Goal: Task Accomplishment & Management: Manage account settings

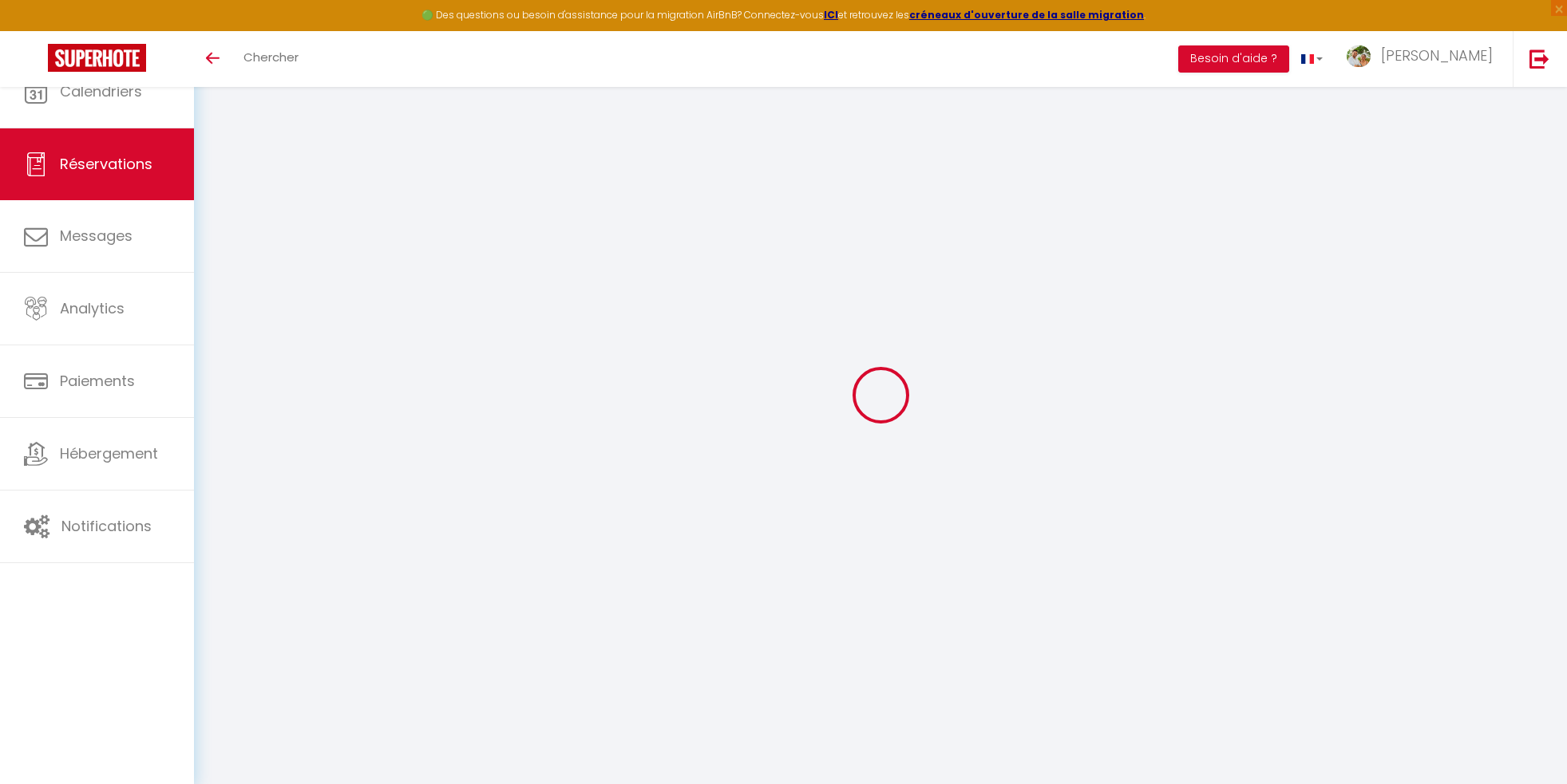
select select "cleaning"
select select "taxes"
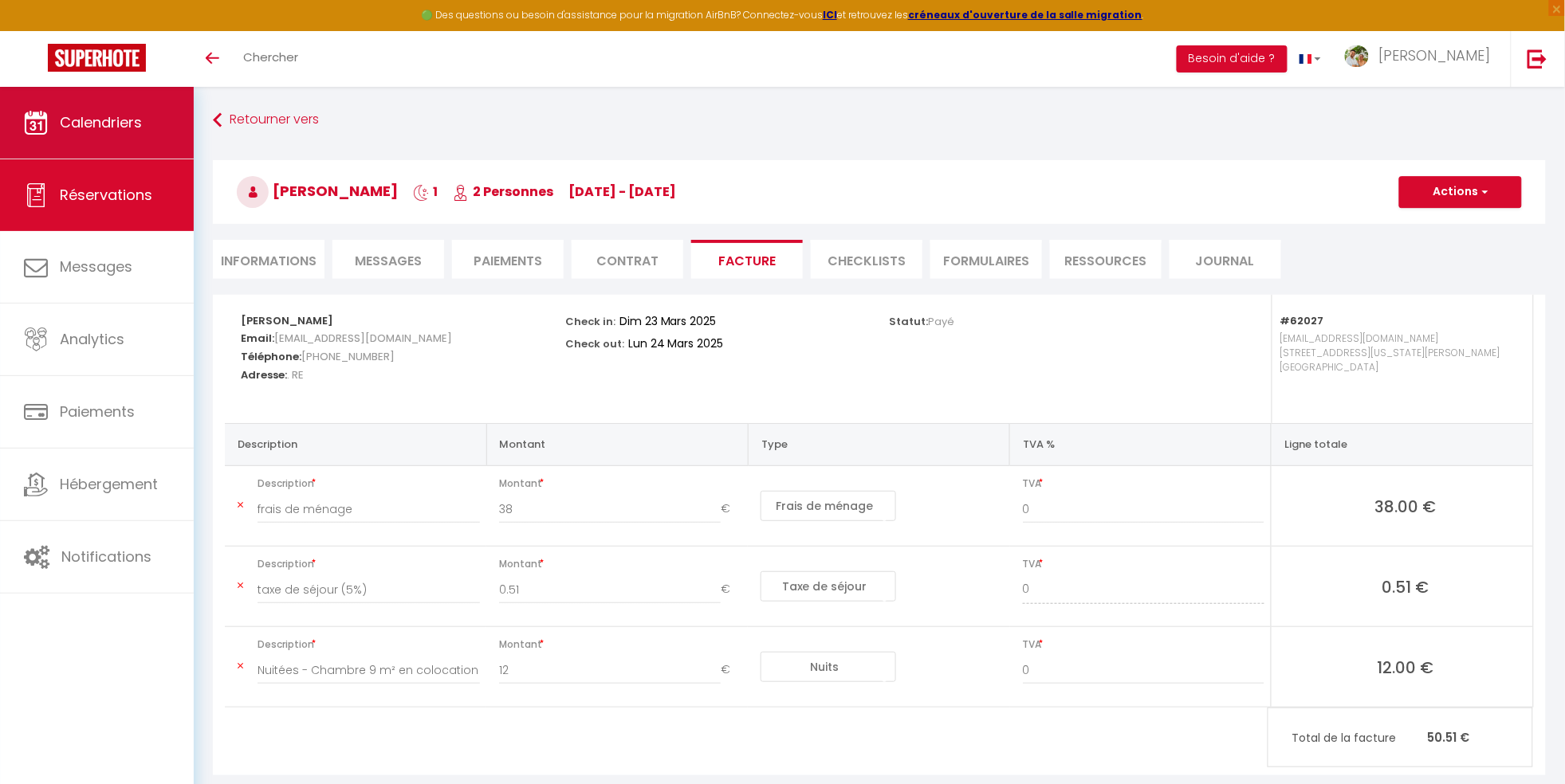
click at [128, 102] on link "Calendriers" at bounding box center [97, 123] width 194 height 71
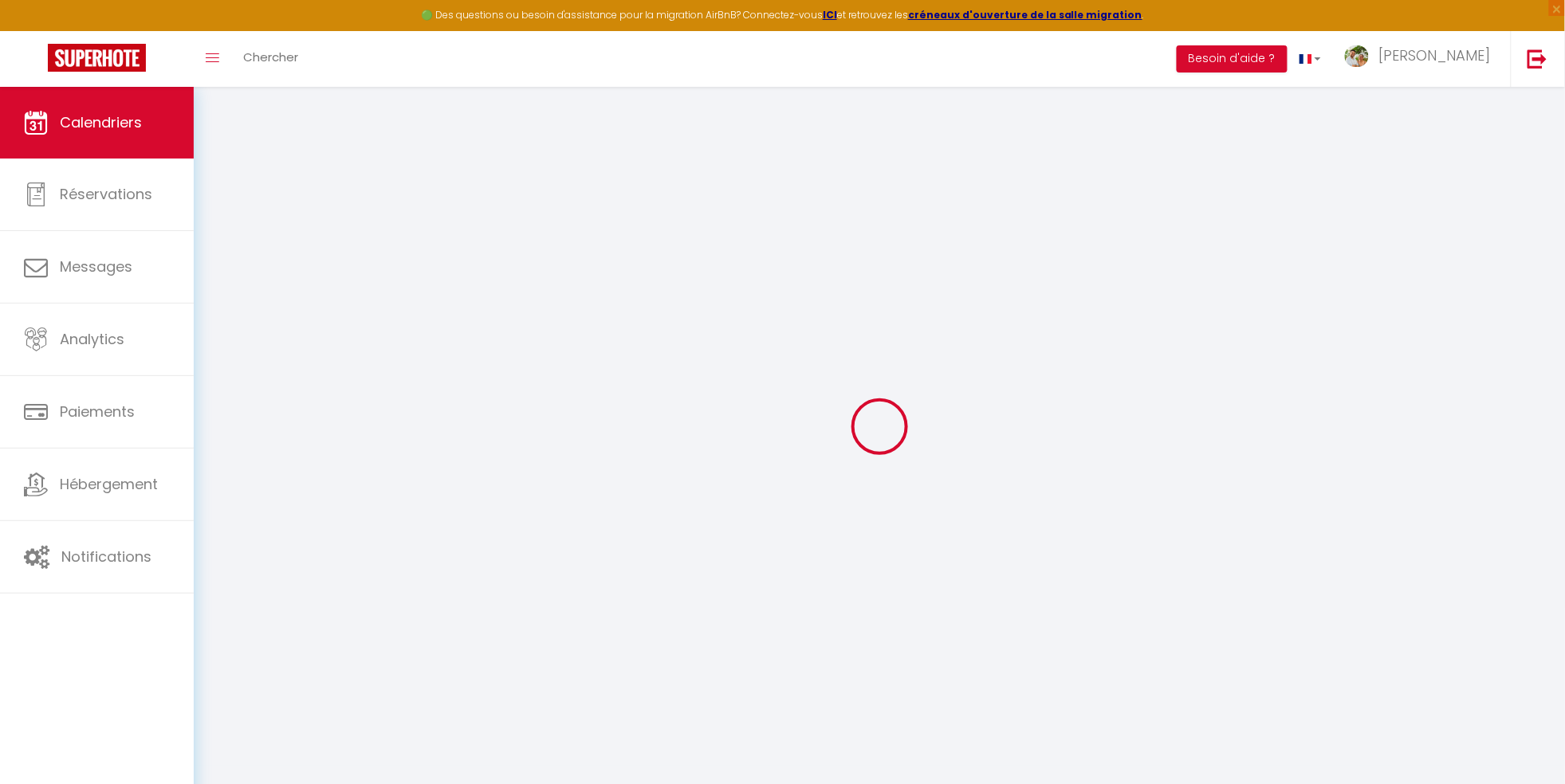
select select
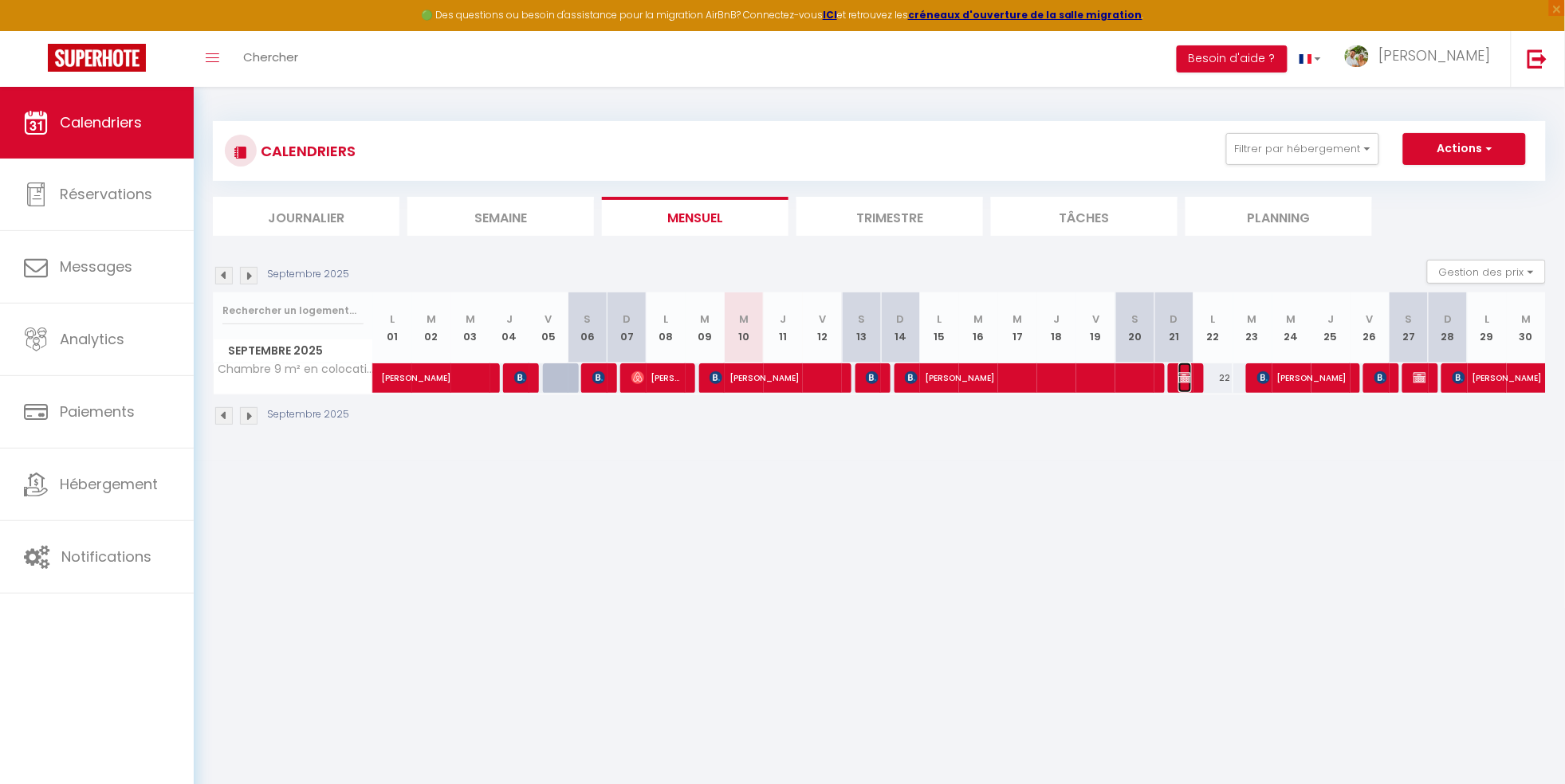
click at [1181, 384] on span "[PERSON_NAME]" at bounding box center [1185, 378] width 13 height 30
select select "OK"
select select "0"
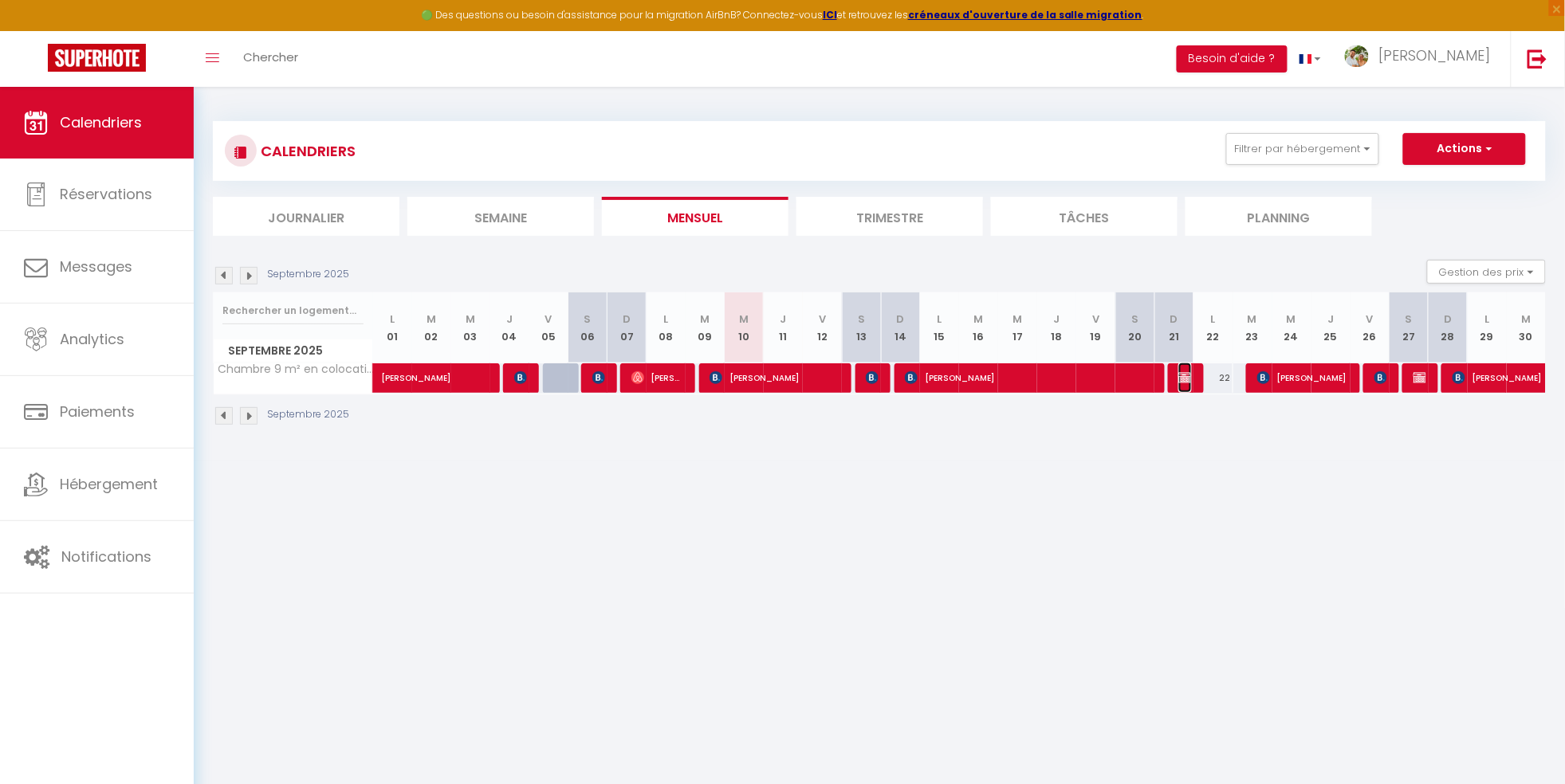
select select "1"
select select
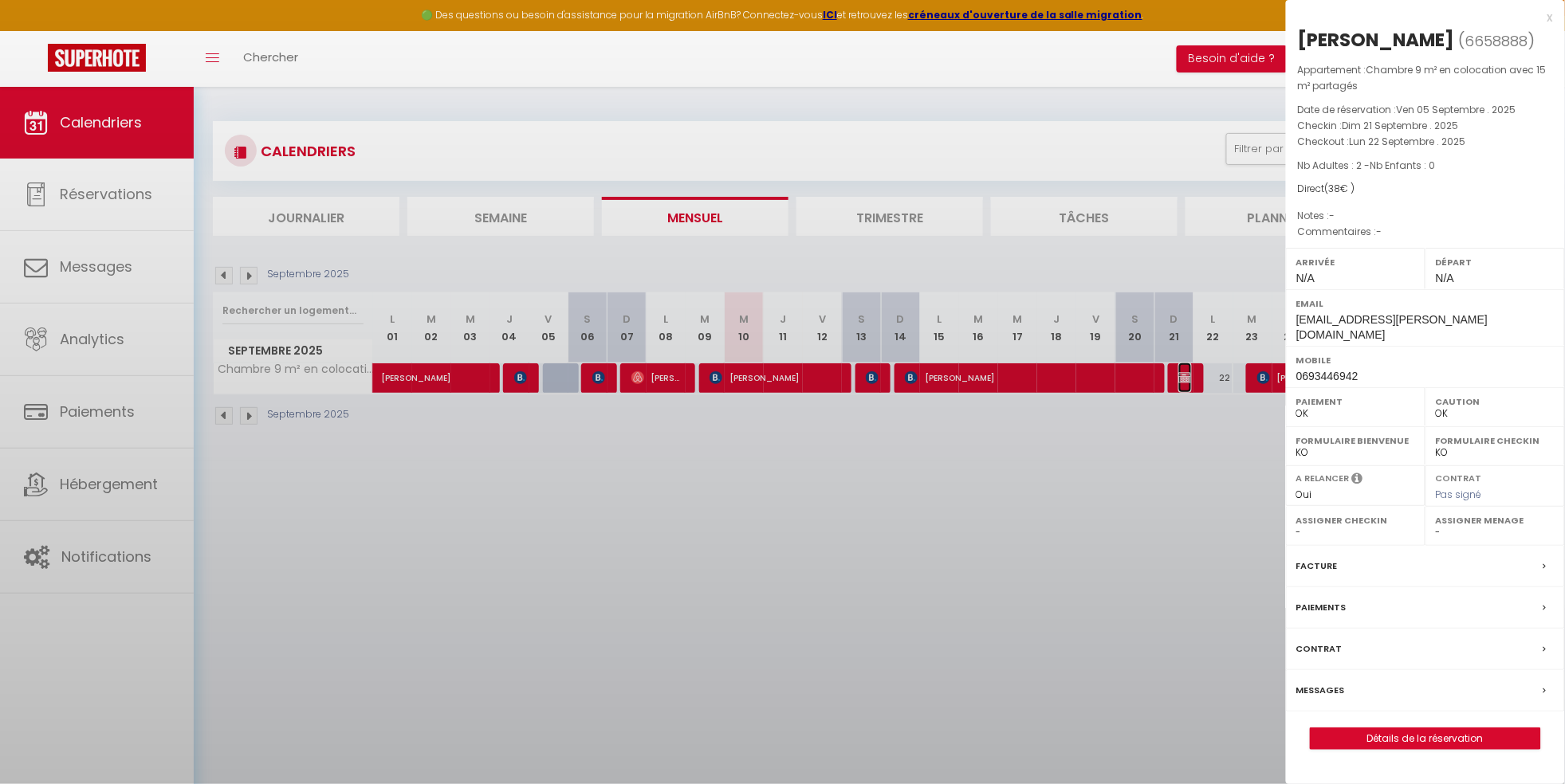
select select "41546"
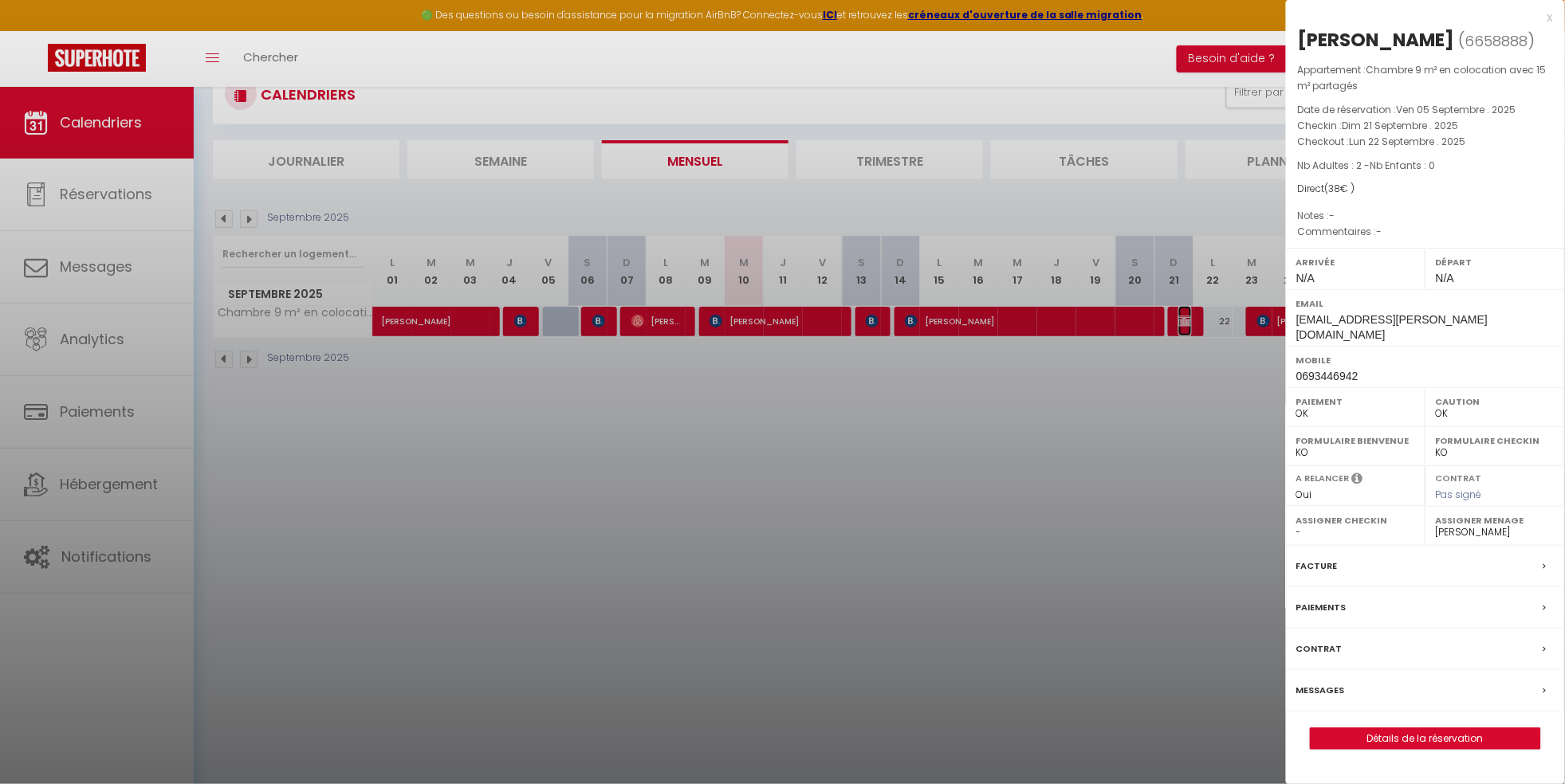
scroll to position [86, 0]
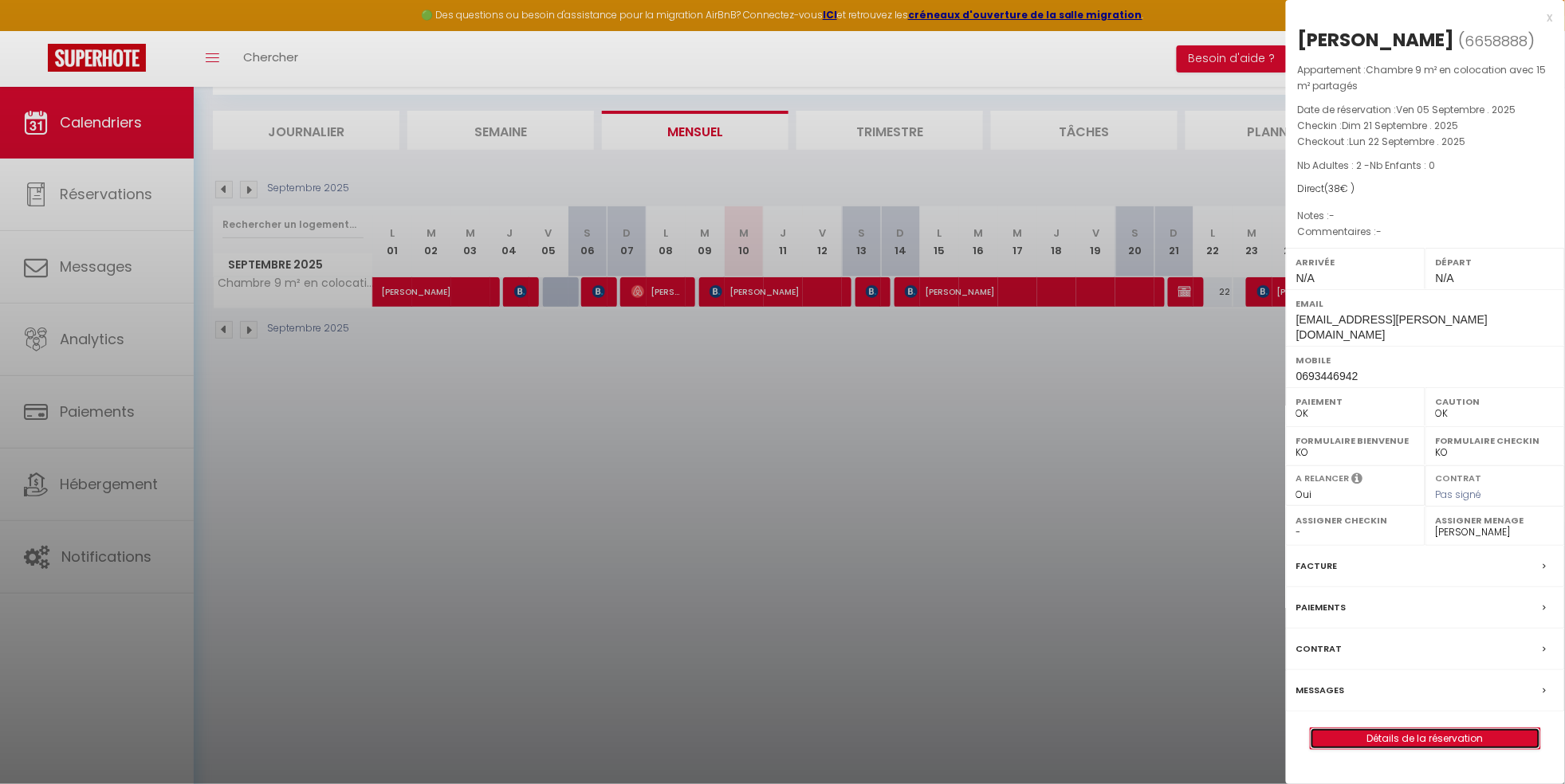
click at [1460, 728] on link "Détails de la réservation" at bounding box center [1426, 739] width 230 height 21
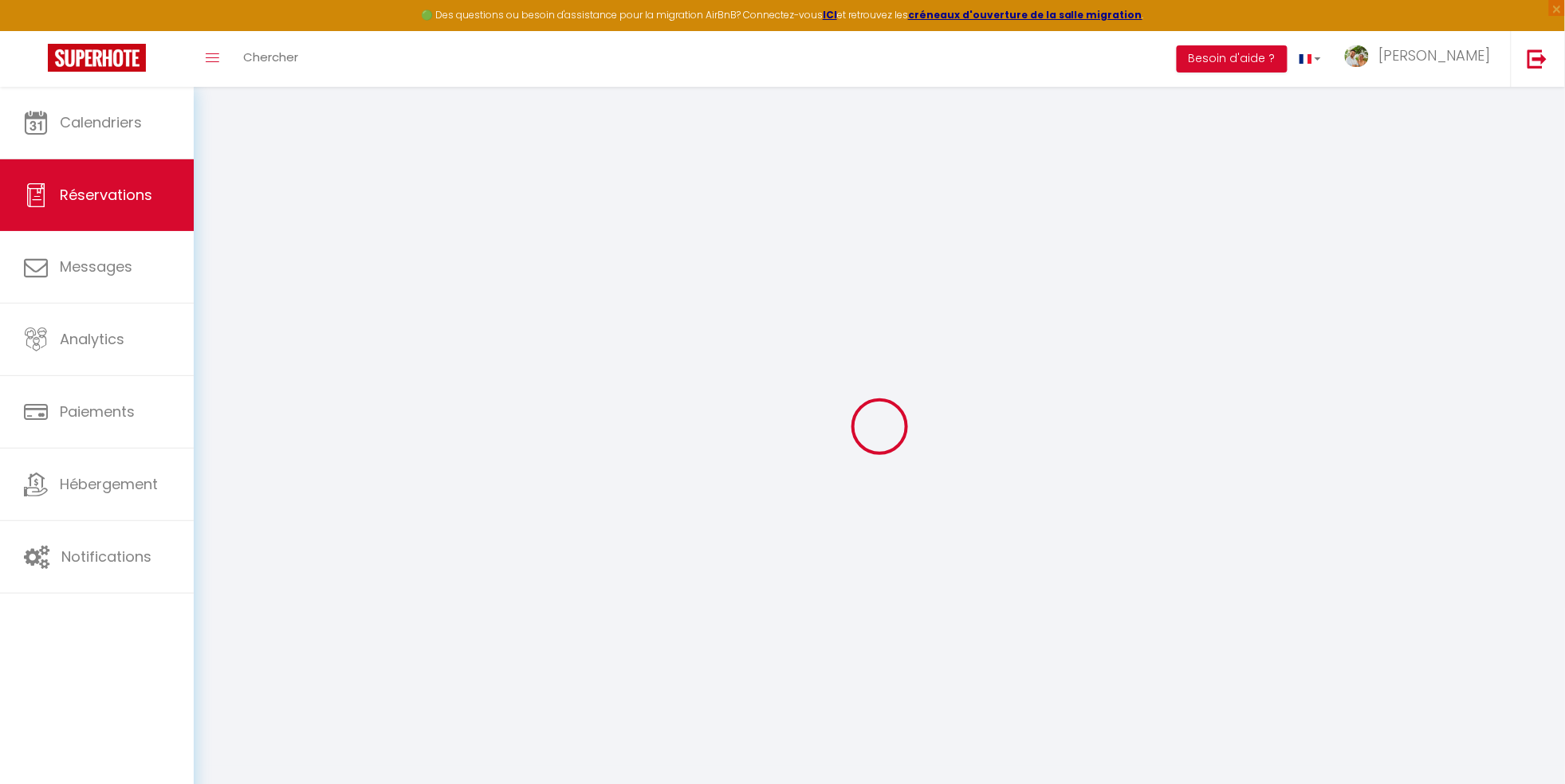
select select
checkbox input "false"
select select
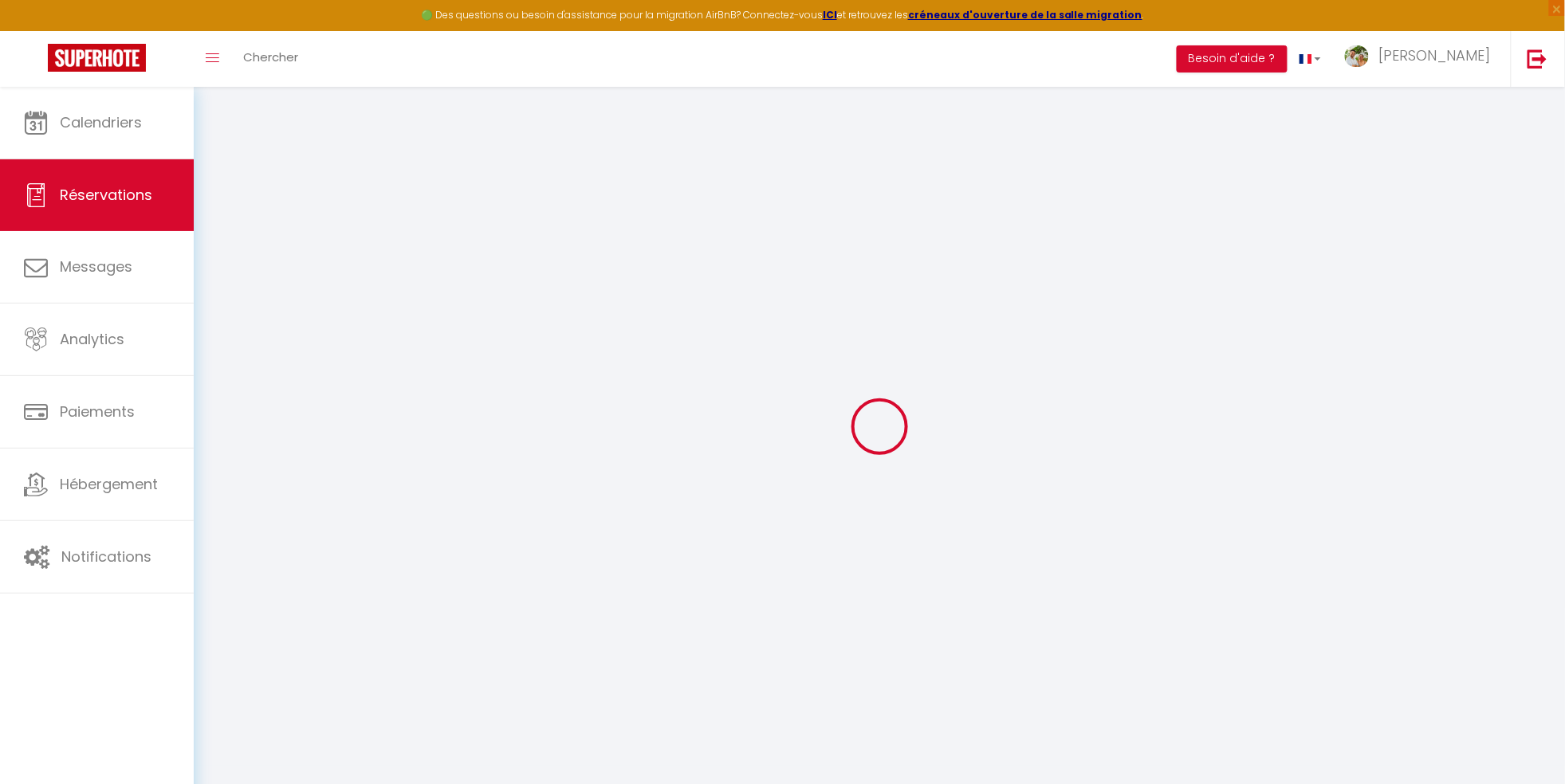
checkbox input "false"
select select
checkbox input "false"
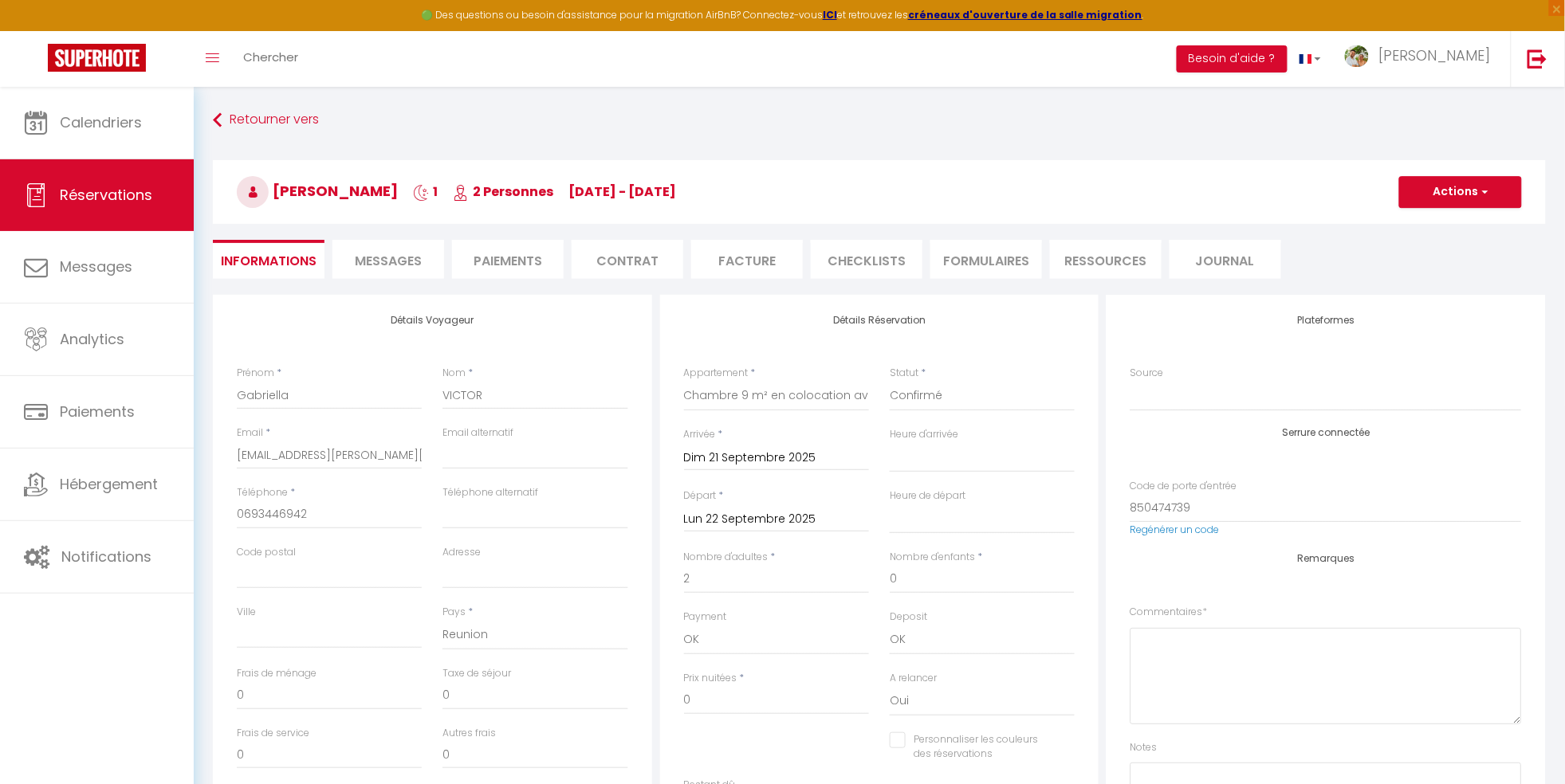
type input "38"
select select
checkbox input "false"
select select
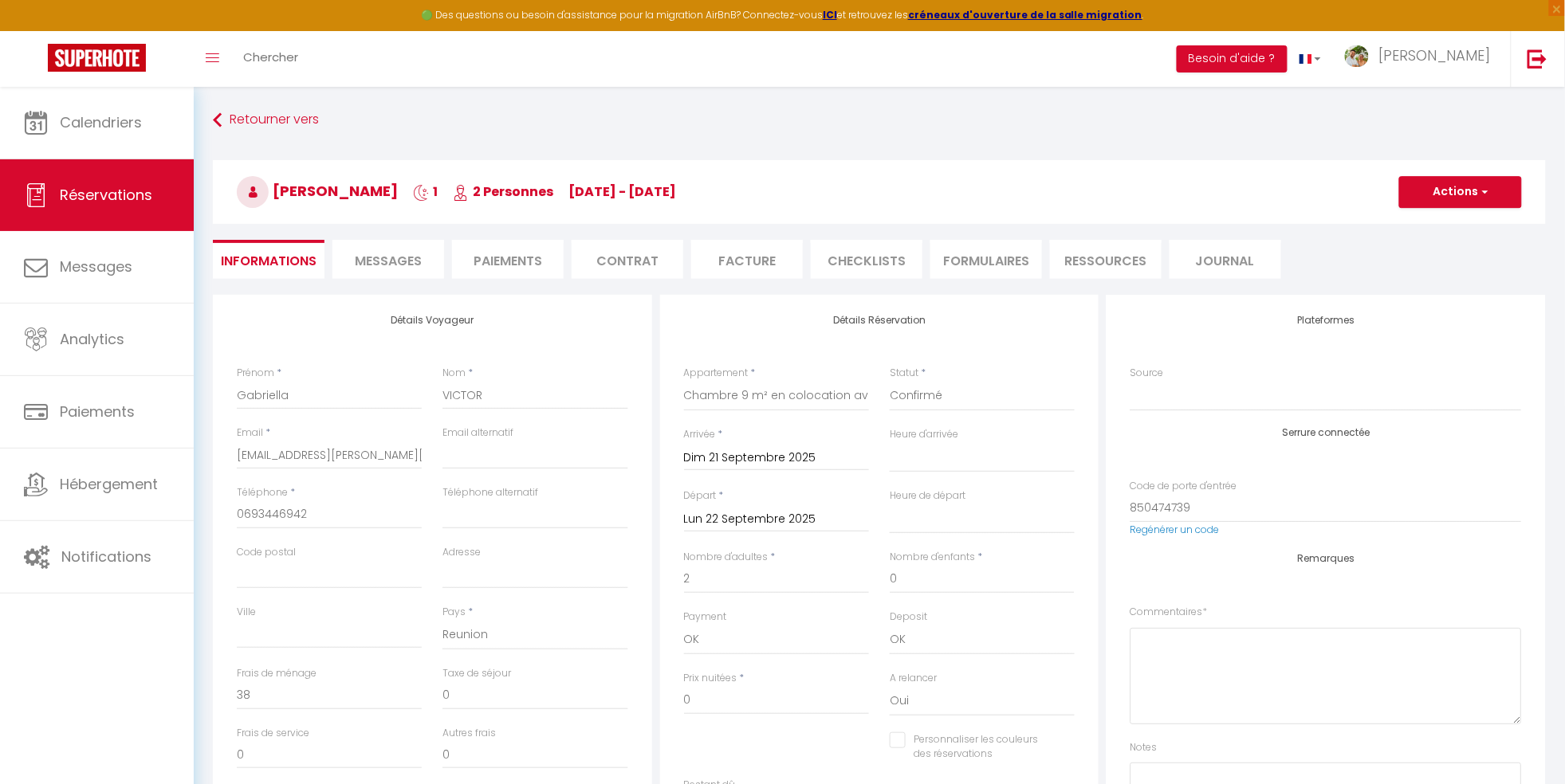
select select
click at [1468, 198] on button "Actions" at bounding box center [1460, 191] width 123 height 32
click at [1438, 267] on link "Supprimer" at bounding box center [1444, 269] width 126 height 21
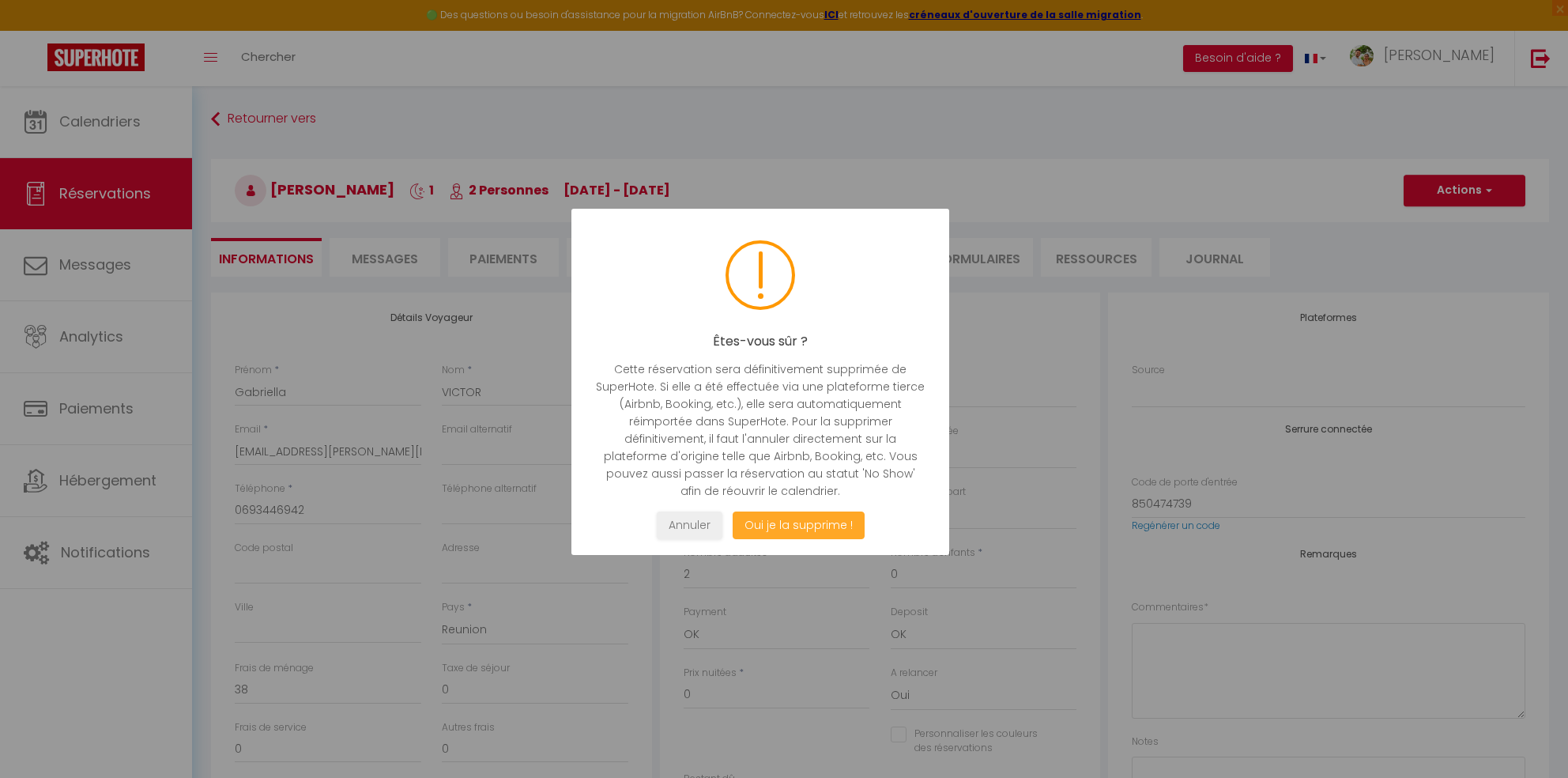
click at [794, 528] on button "Oui je la supprime !" at bounding box center [798, 526] width 132 height 28
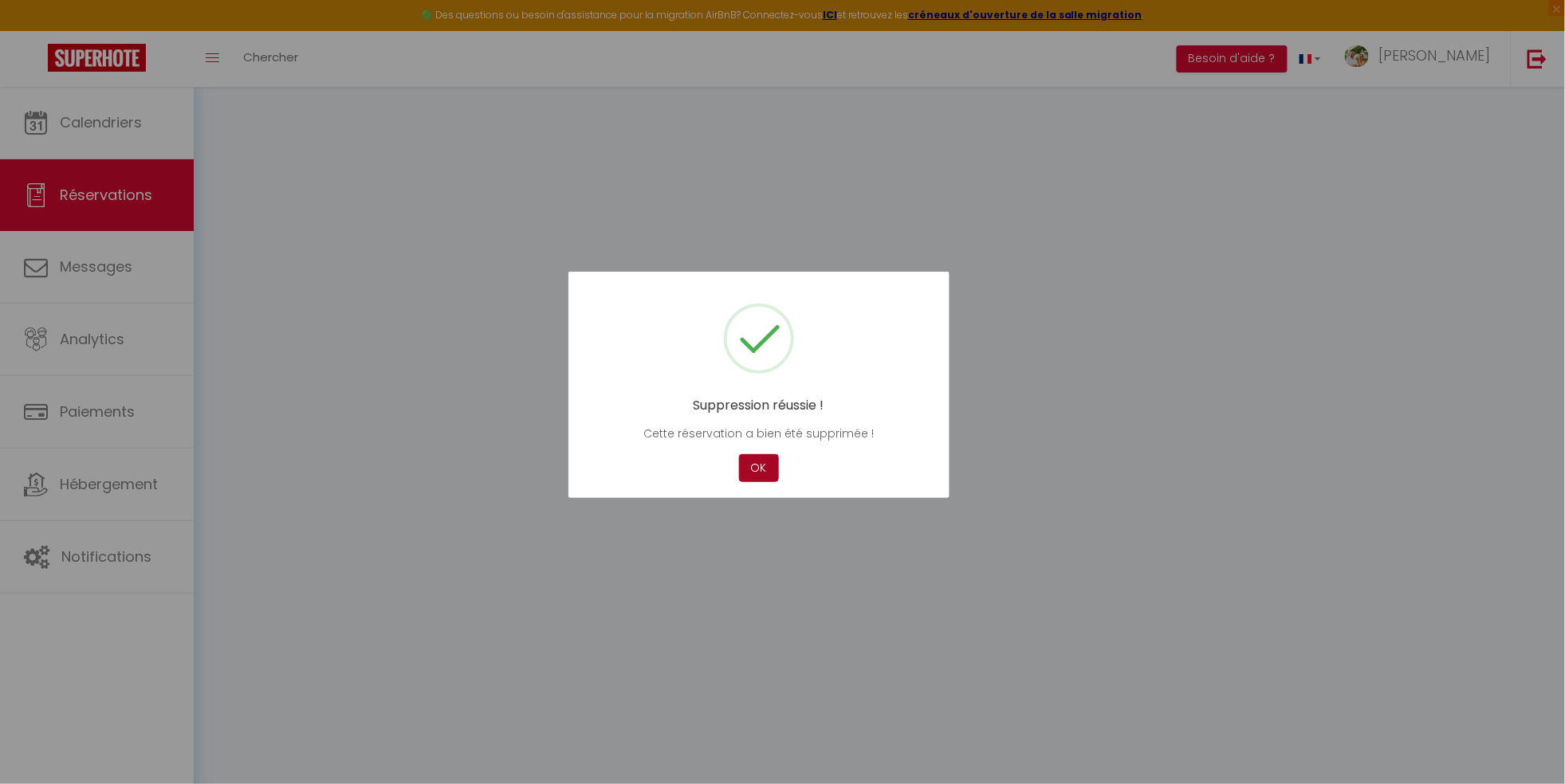
click at [759, 461] on button "OK" at bounding box center [759, 468] width 40 height 28
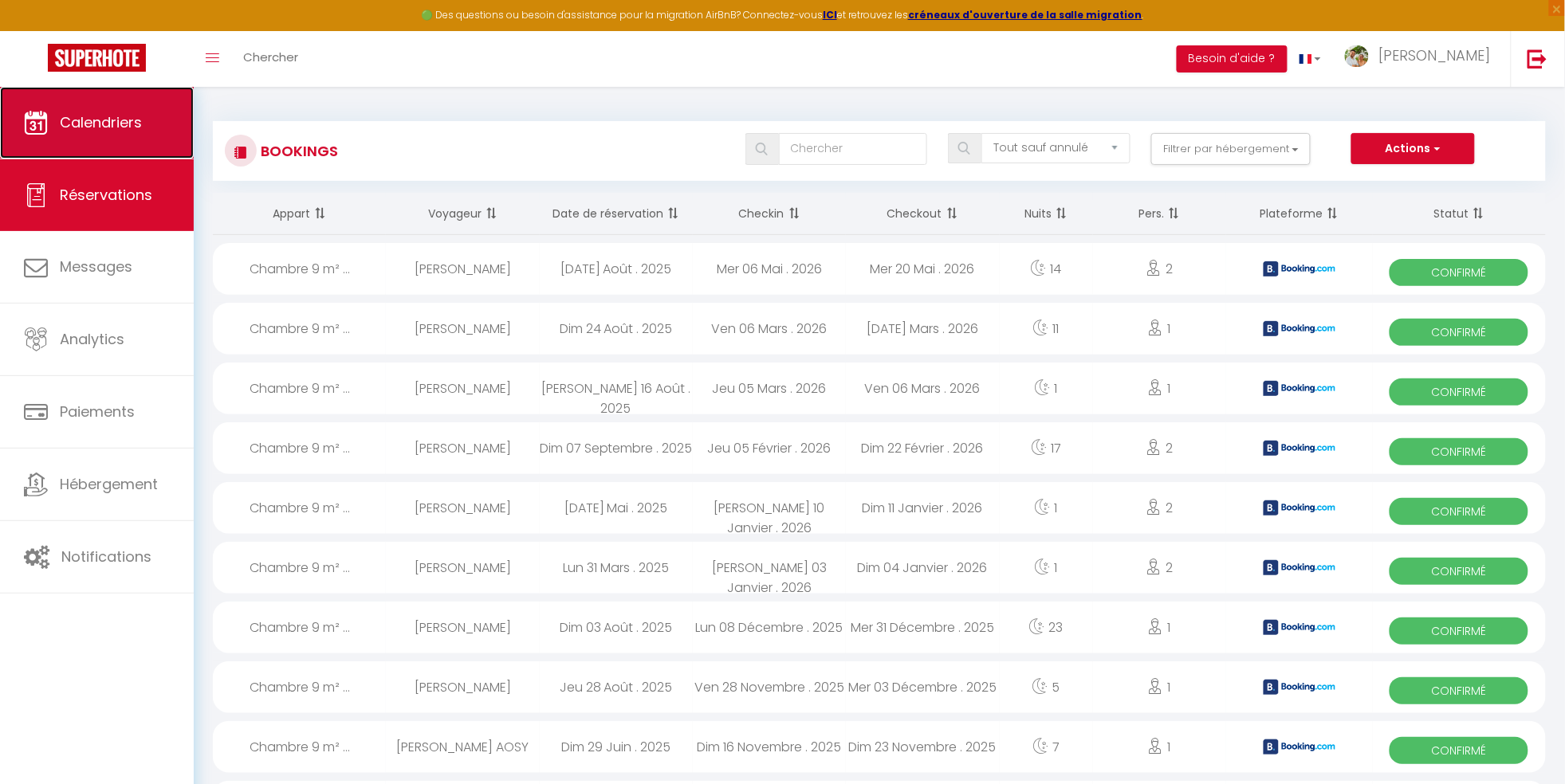
click at [97, 118] on span "Calendriers" at bounding box center [101, 122] width 82 height 20
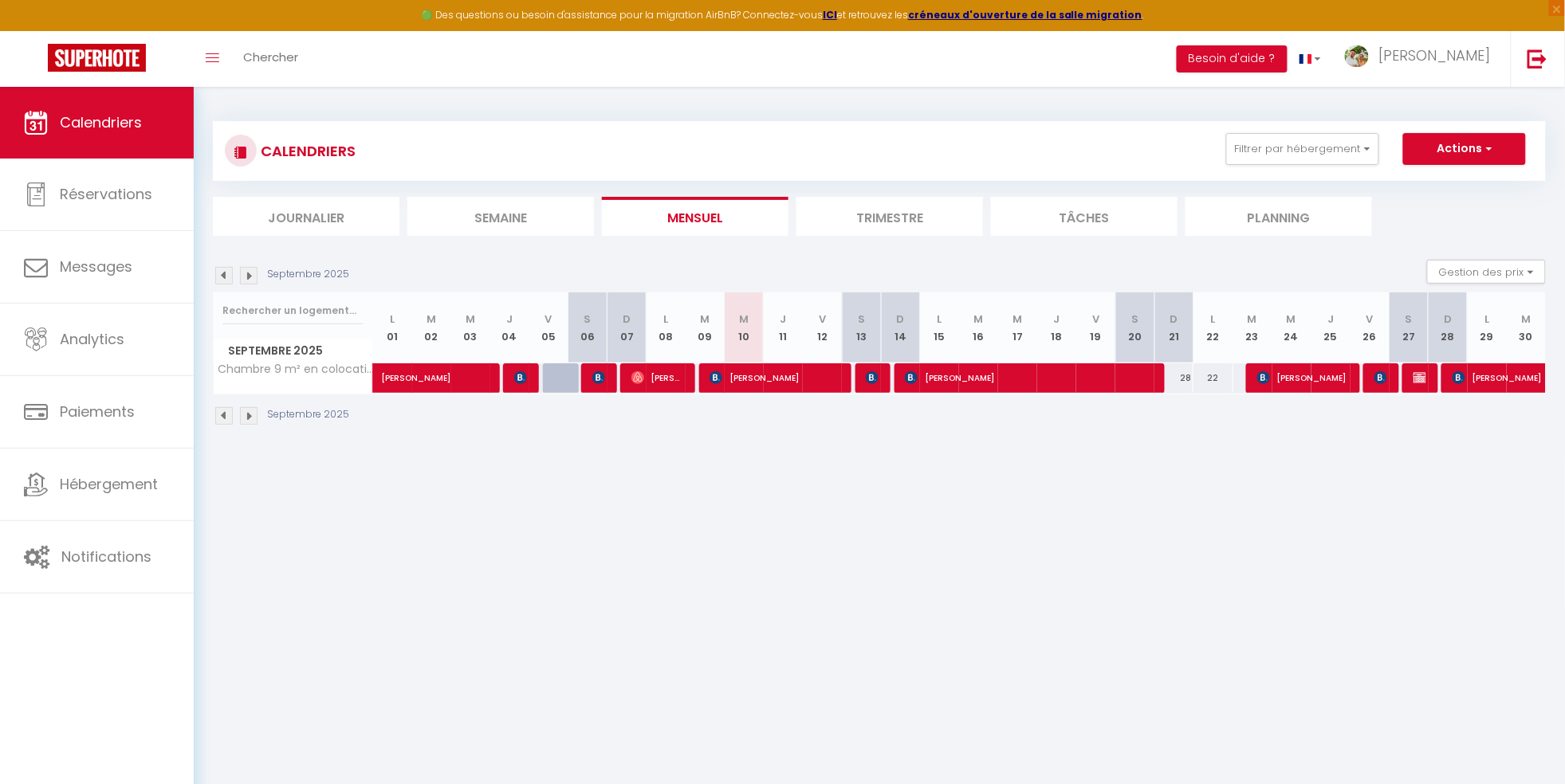
click at [246, 268] on img at bounding box center [249, 276] width 17 height 17
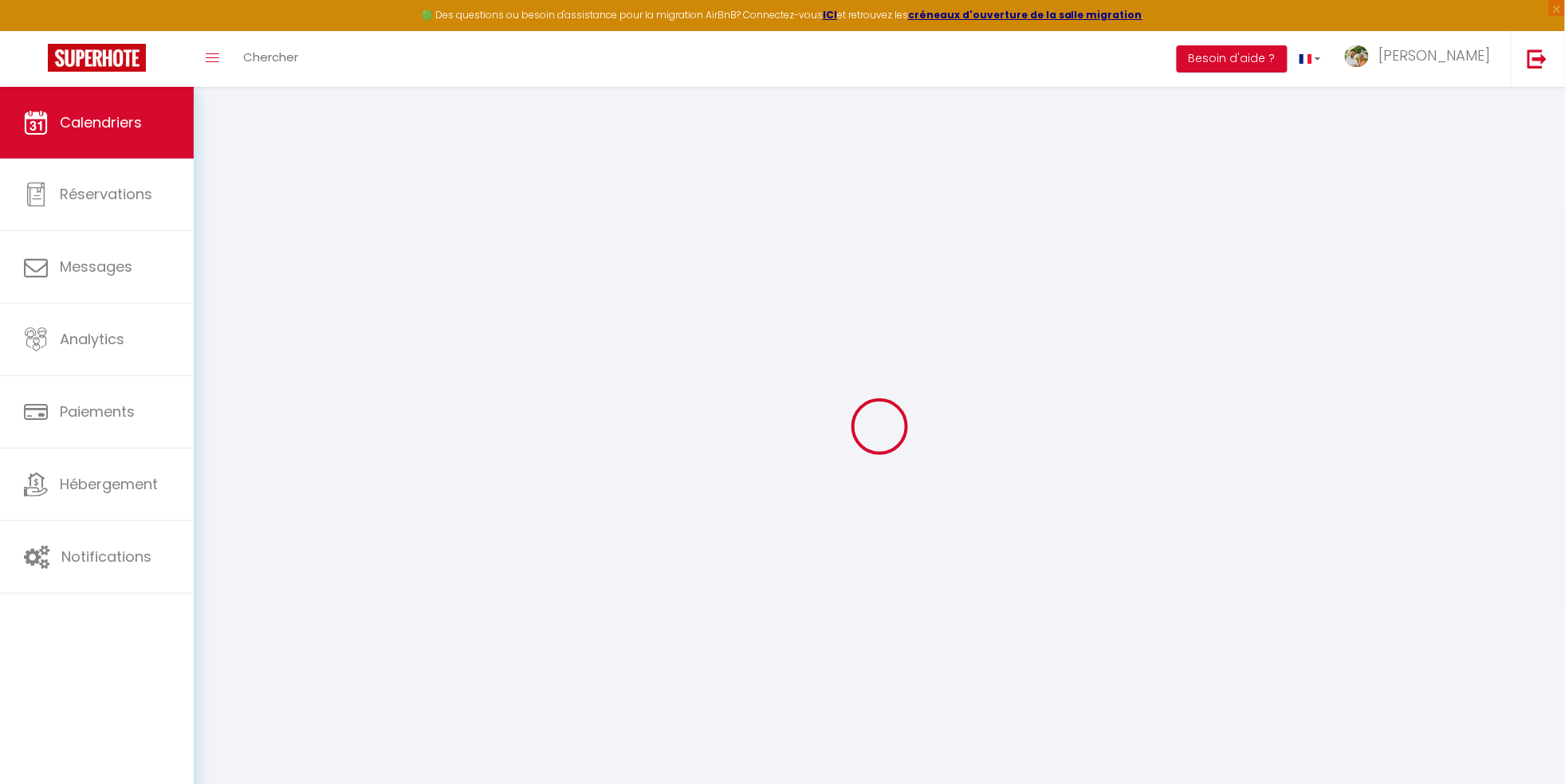
select select
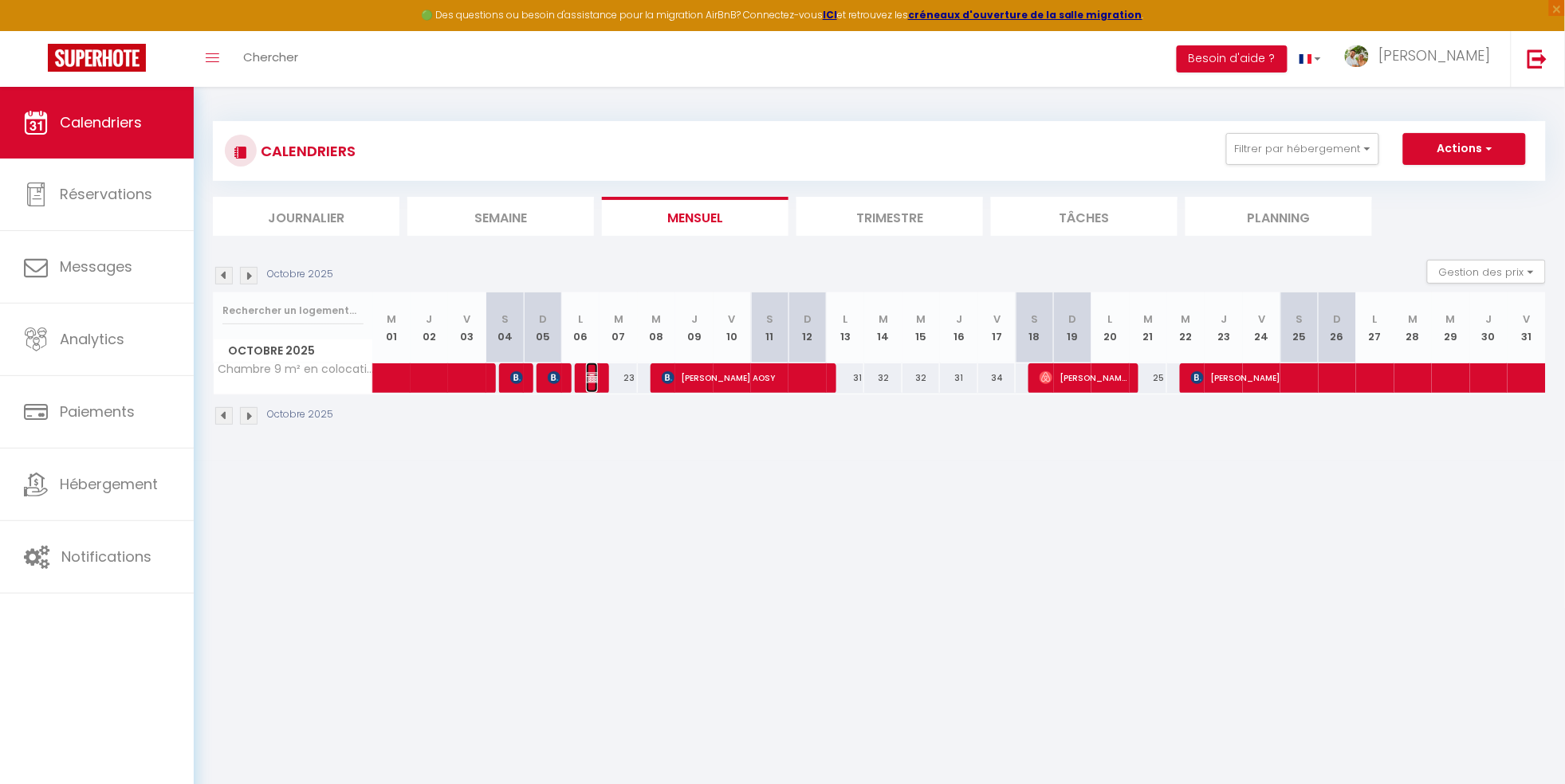
click at [590, 377] on img at bounding box center [592, 378] width 13 height 13
select select "OK"
select select "0"
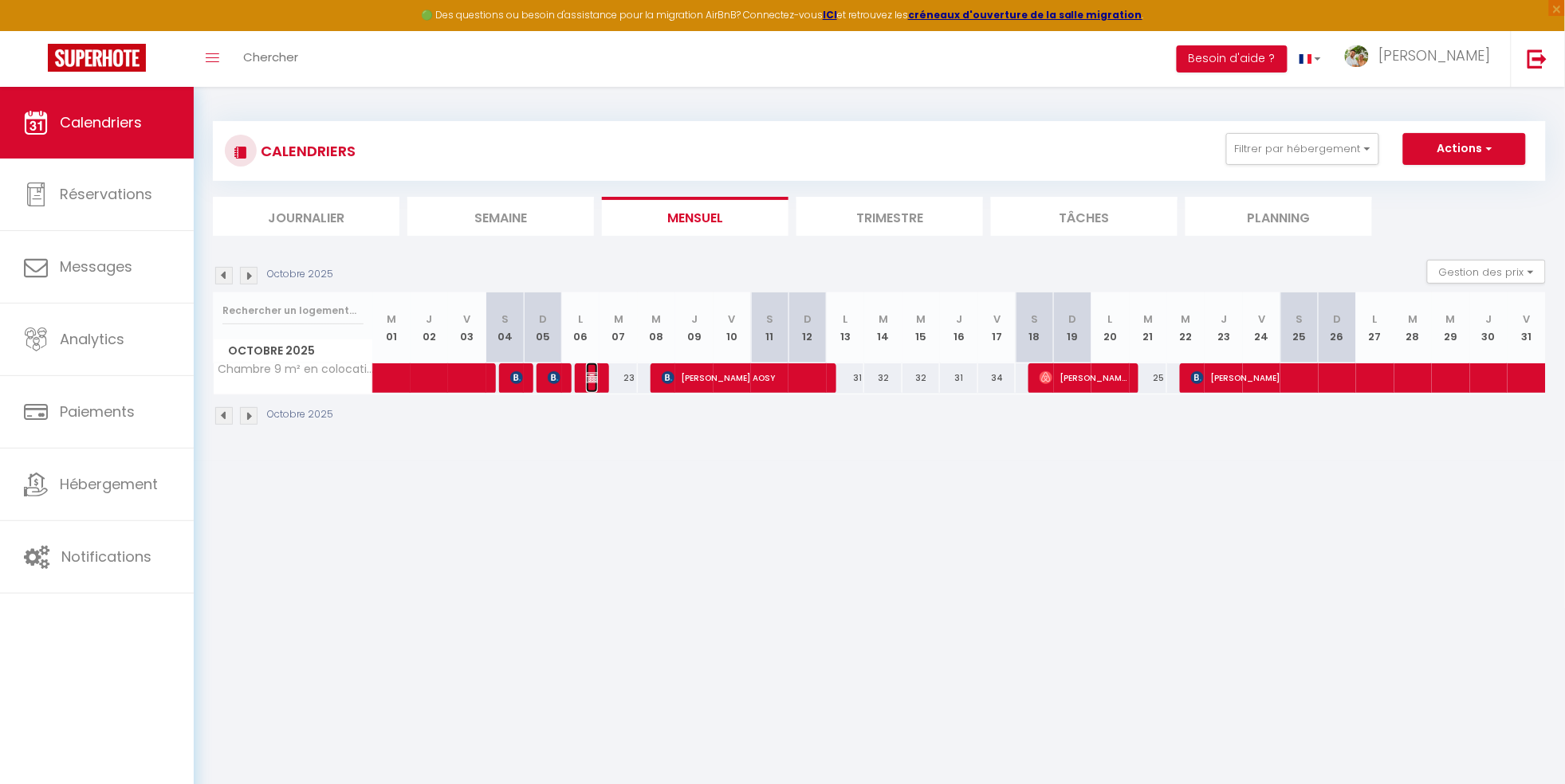
select select "1"
select select
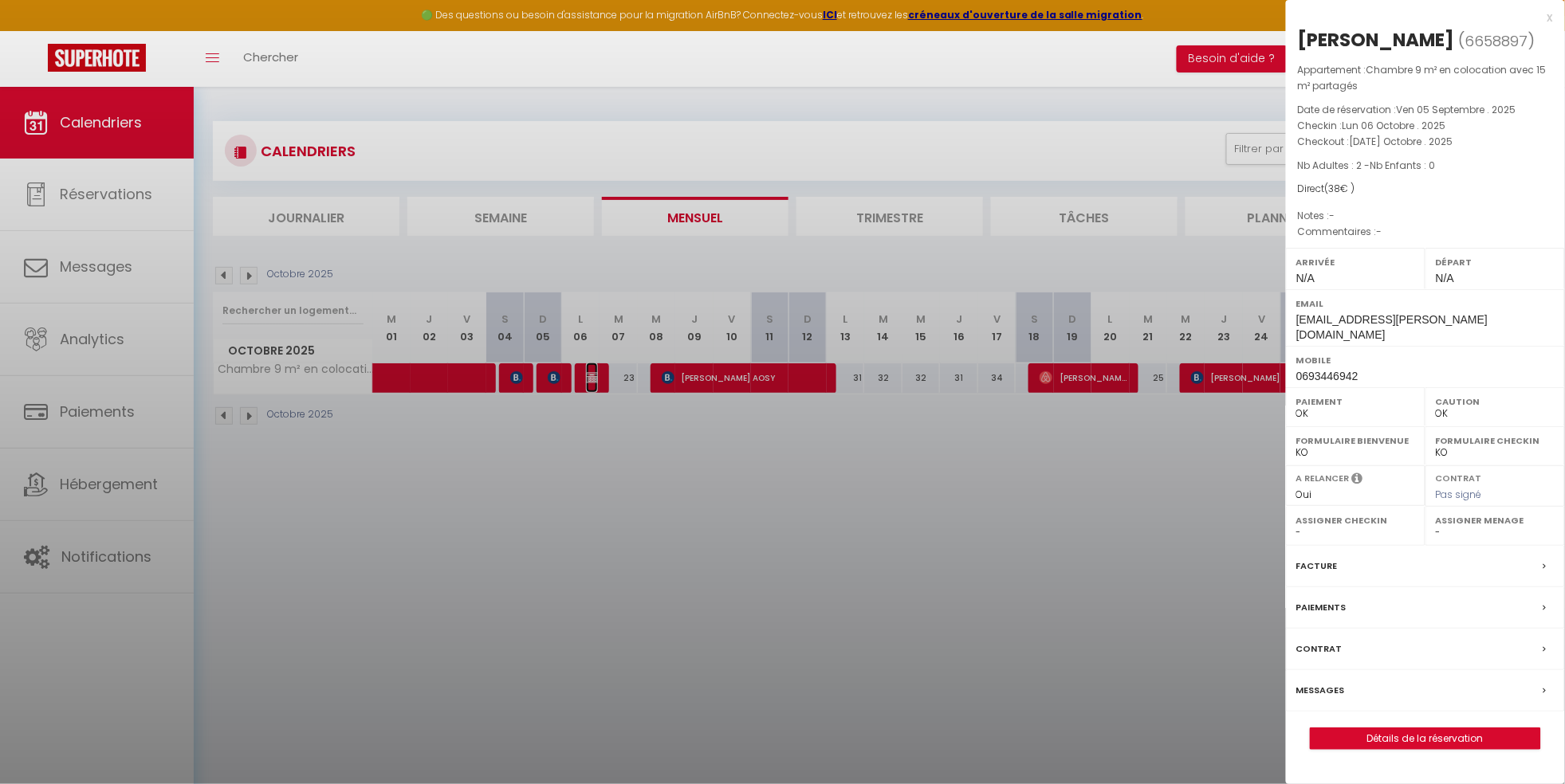
select select "41546"
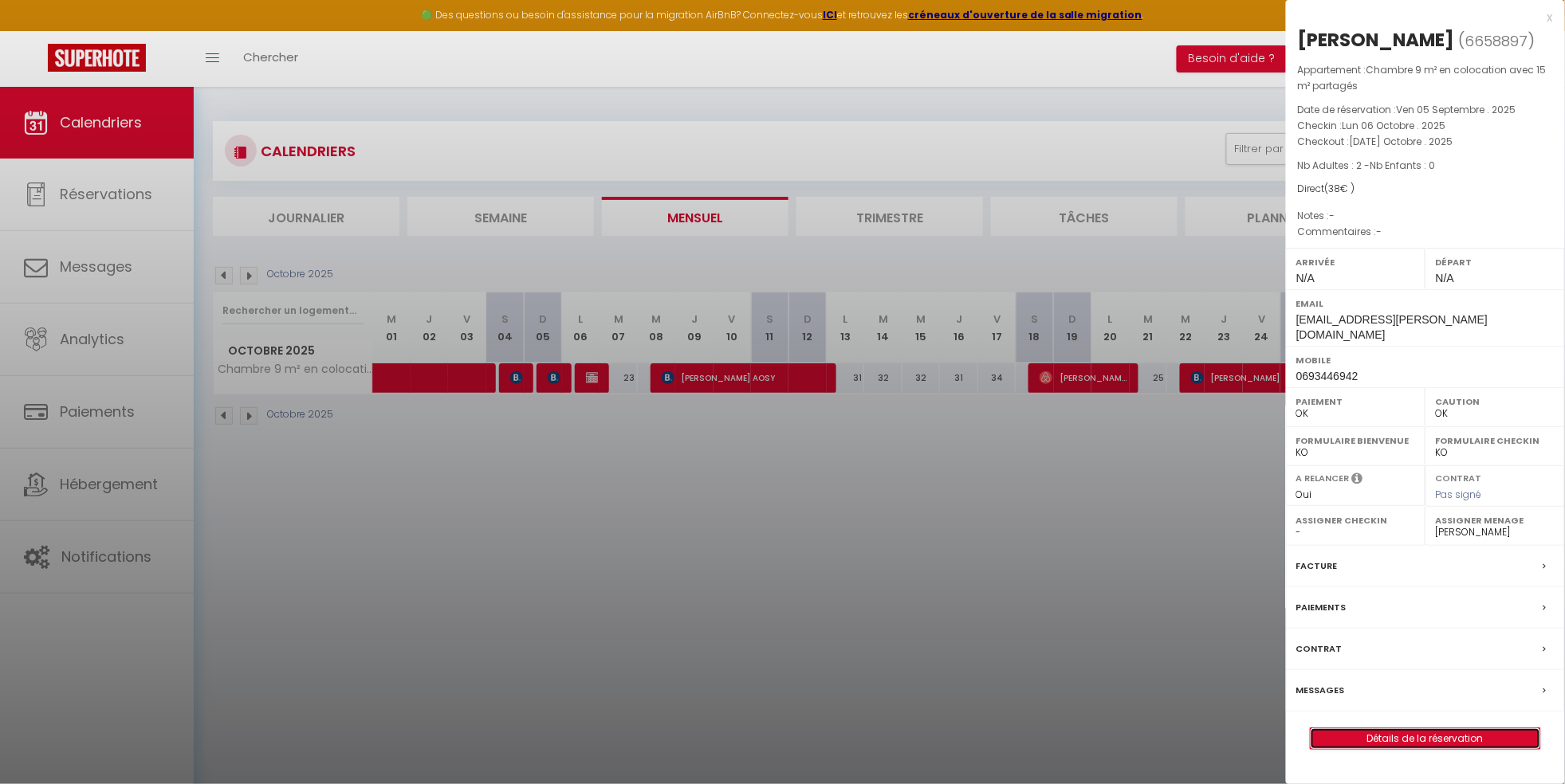
click at [1400, 728] on link "Détails de la réservation" at bounding box center [1426, 739] width 230 height 21
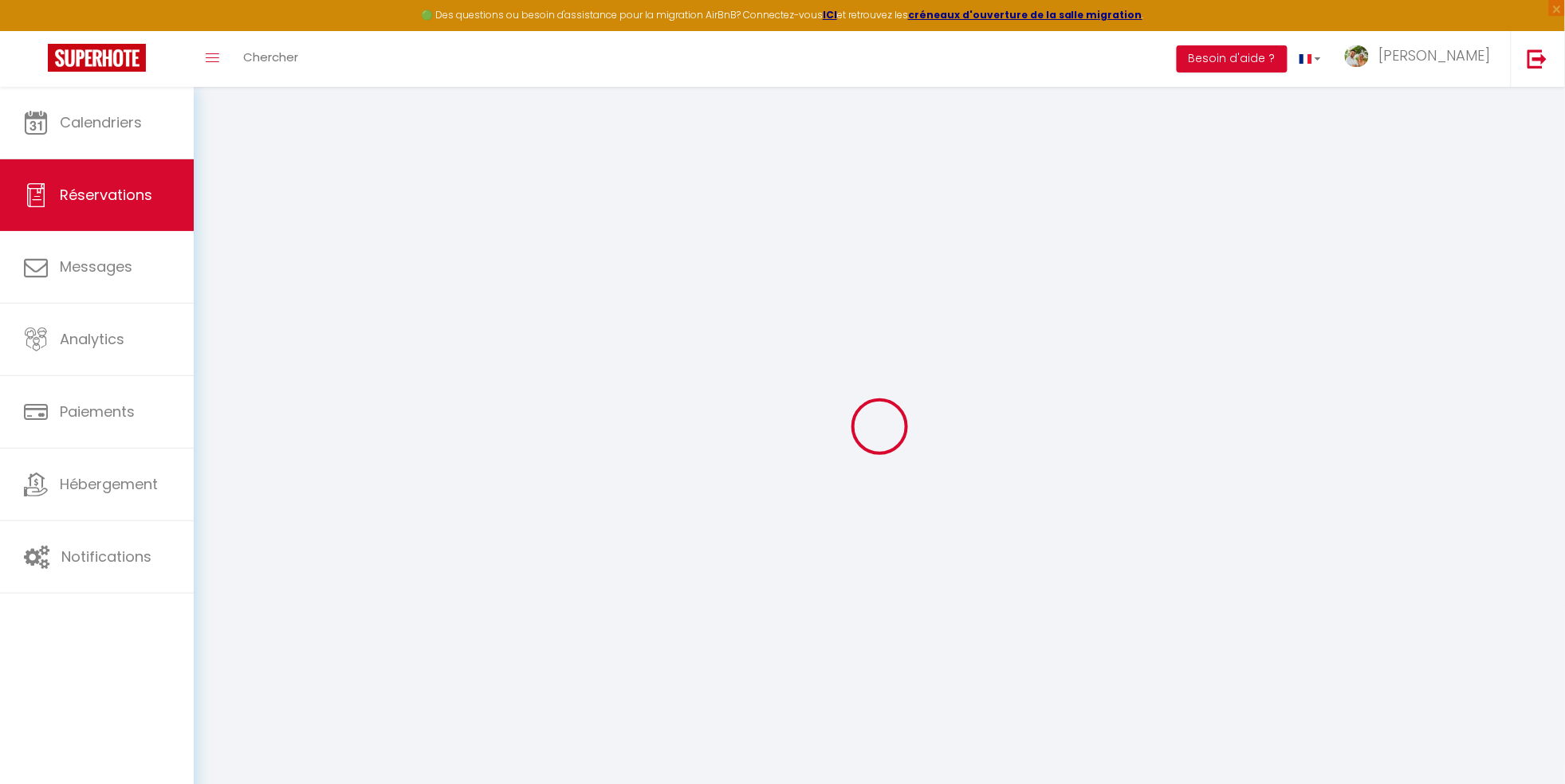
select select
checkbox input "false"
select select
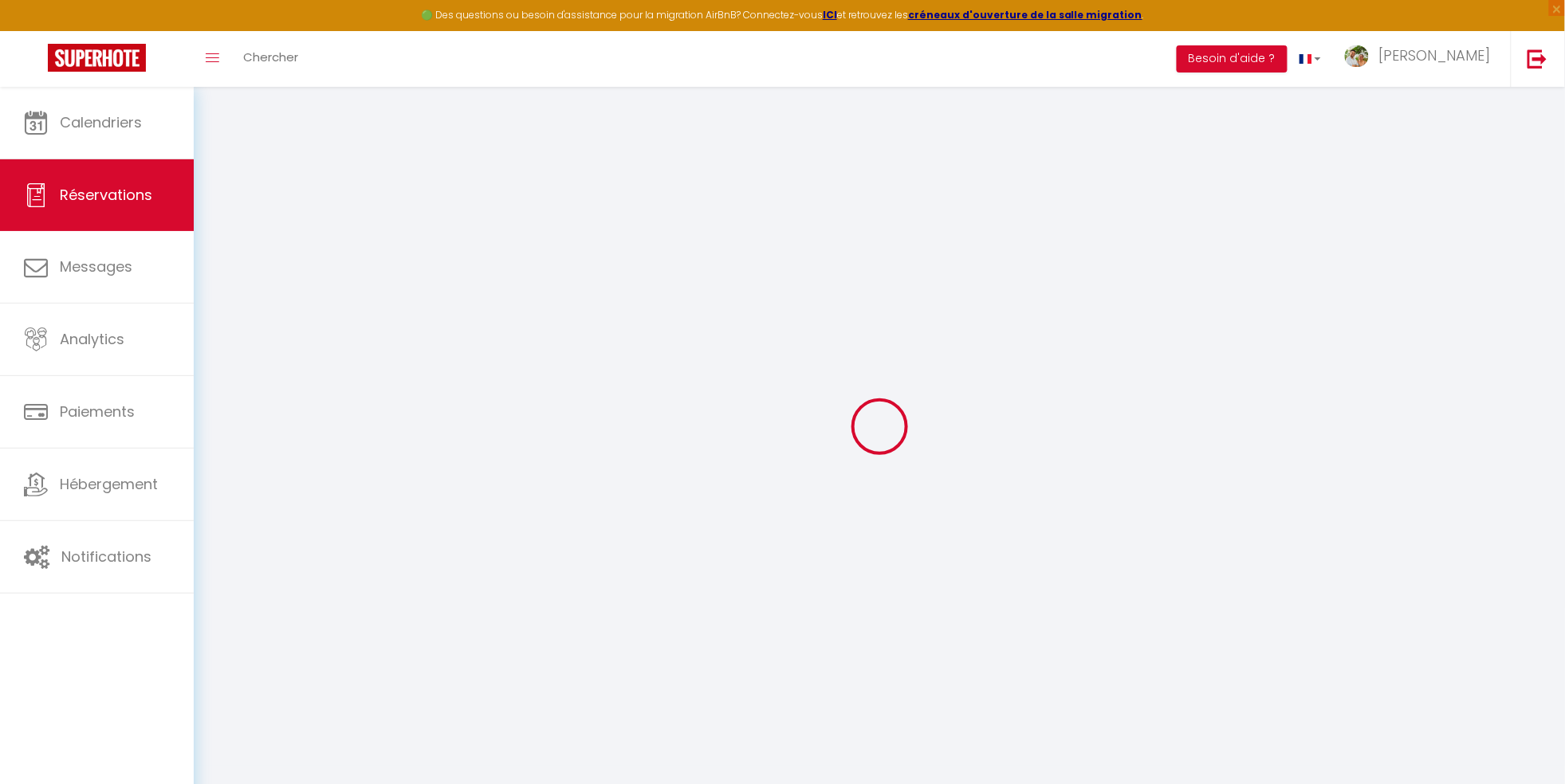
checkbox input "false"
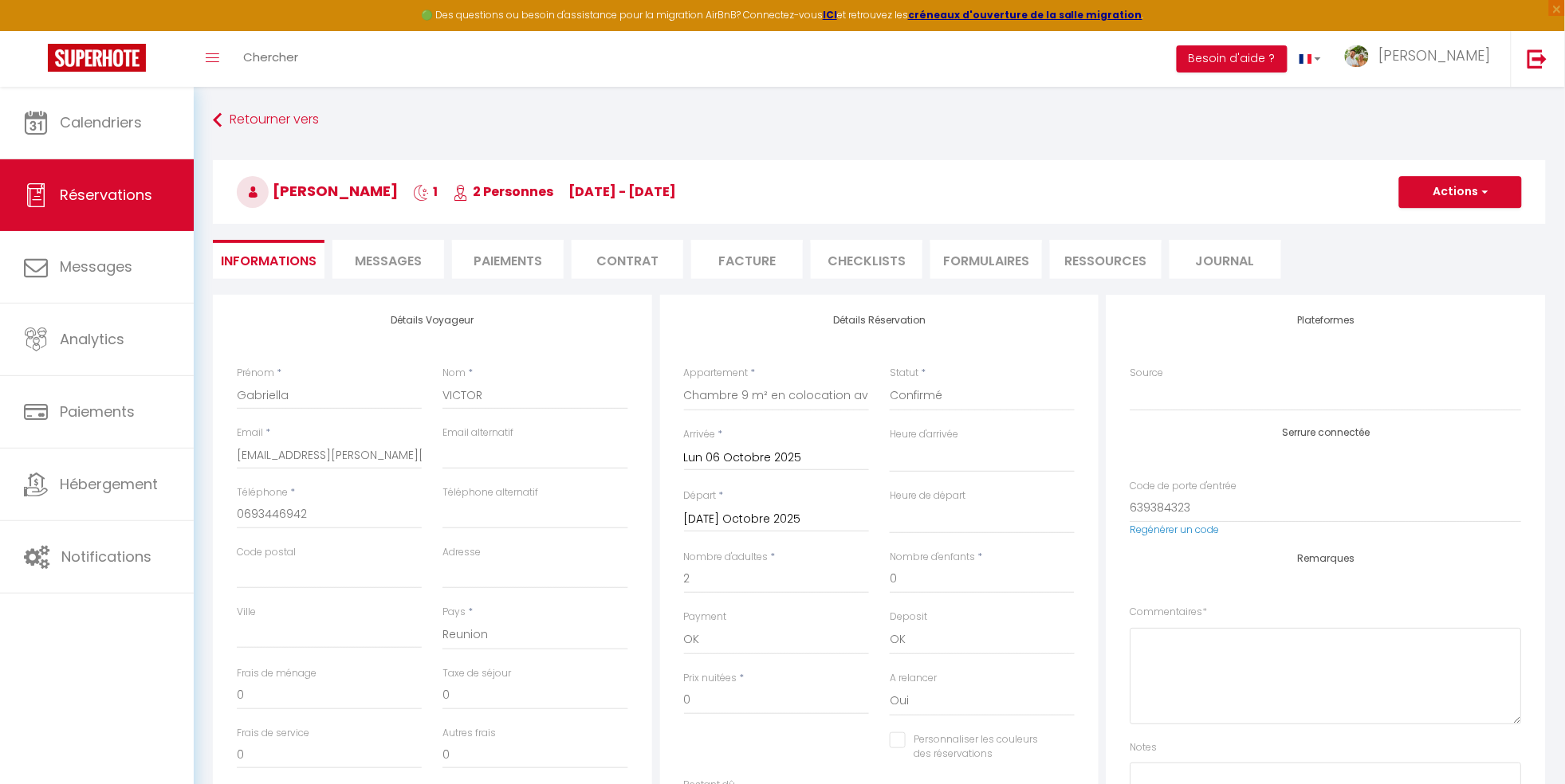
type input "38"
select select
checkbox input "false"
select select
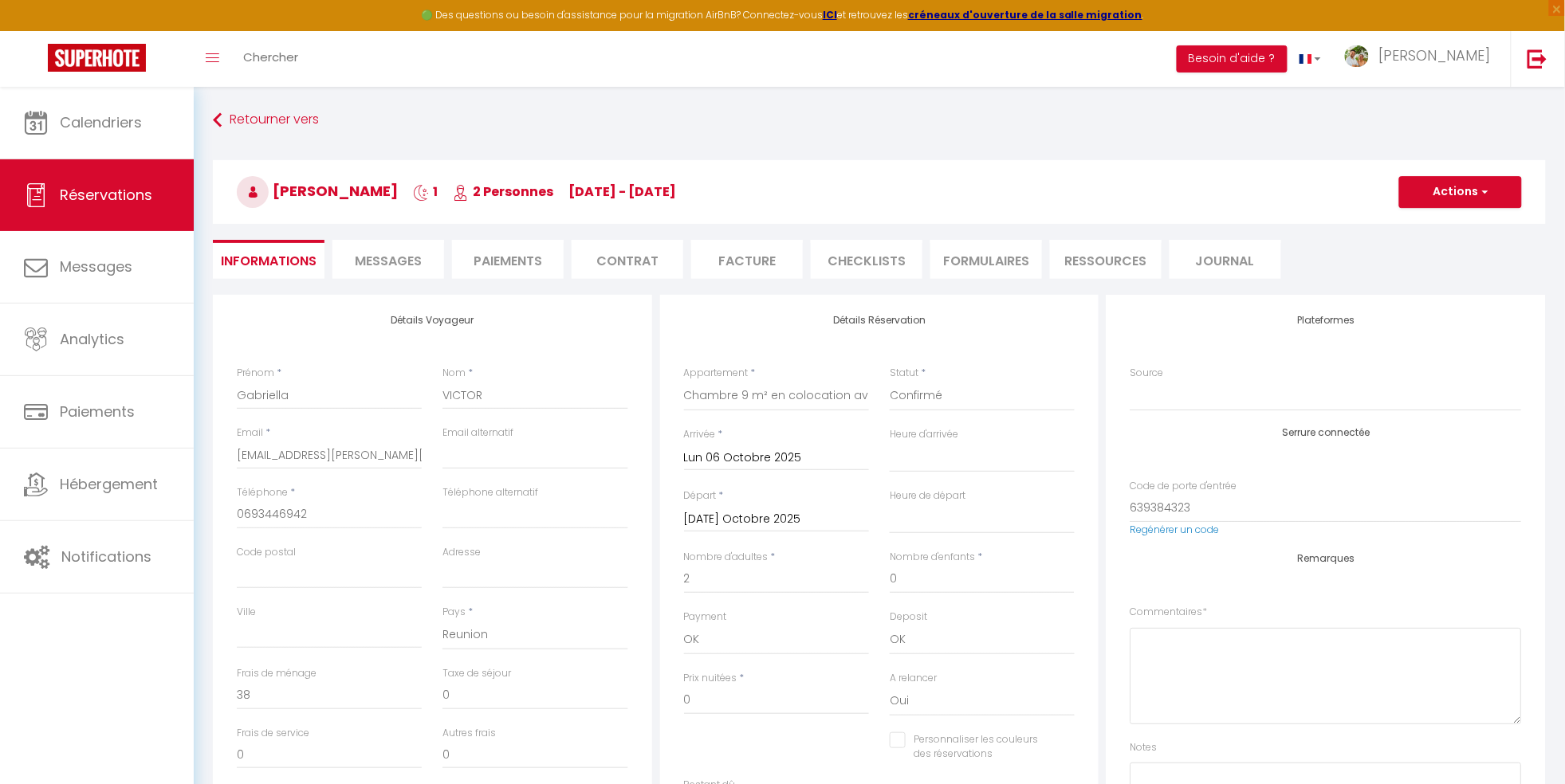
select select
click at [1462, 198] on button "Actions" at bounding box center [1460, 191] width 123 height 32
click at [1426, 266] on link "Supprimer" at bounding box center [1444, 269] width 126 height 21
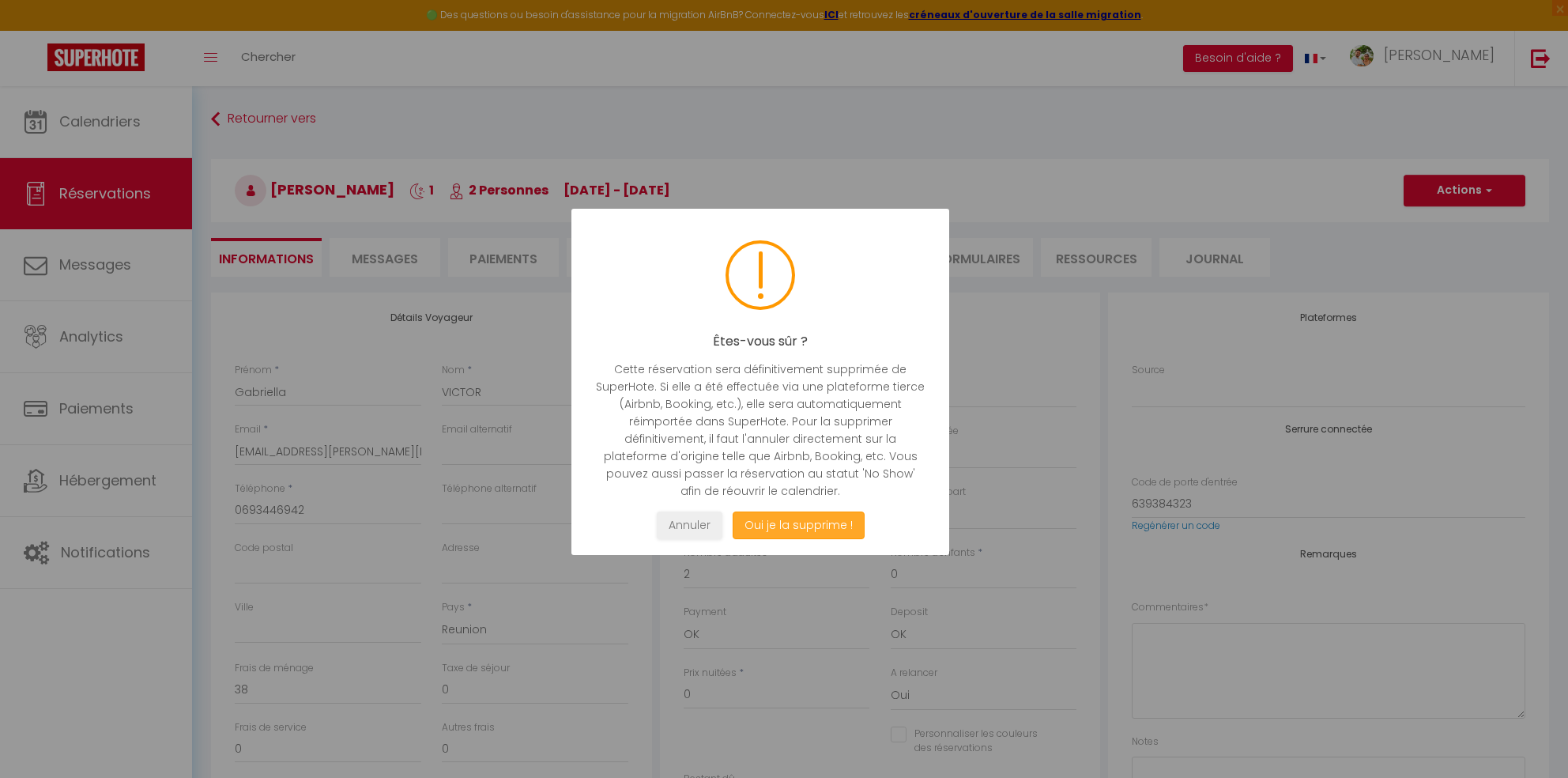
click at [807, 520] on button "Oui je la supprime !" at bounding box center [798, 526] width 132 height 28
click at [790, 527] on button "Oui je la supprime !" at bounding box center [798, 526] width 132 height 28
select select "not_cancelled"
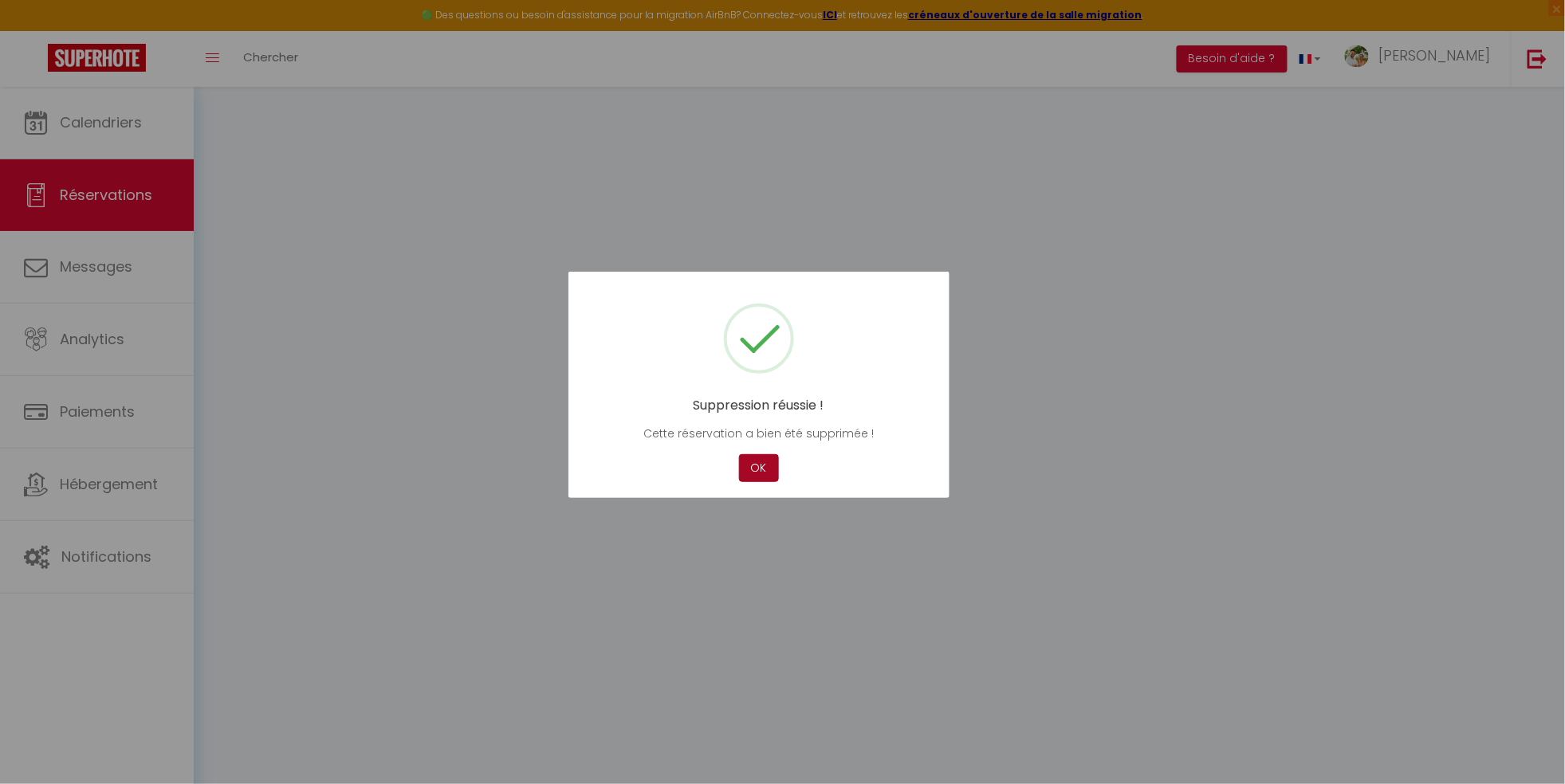
click at [756, 469] on button "OK" at bounding box center [759, 468] width 40 height 28
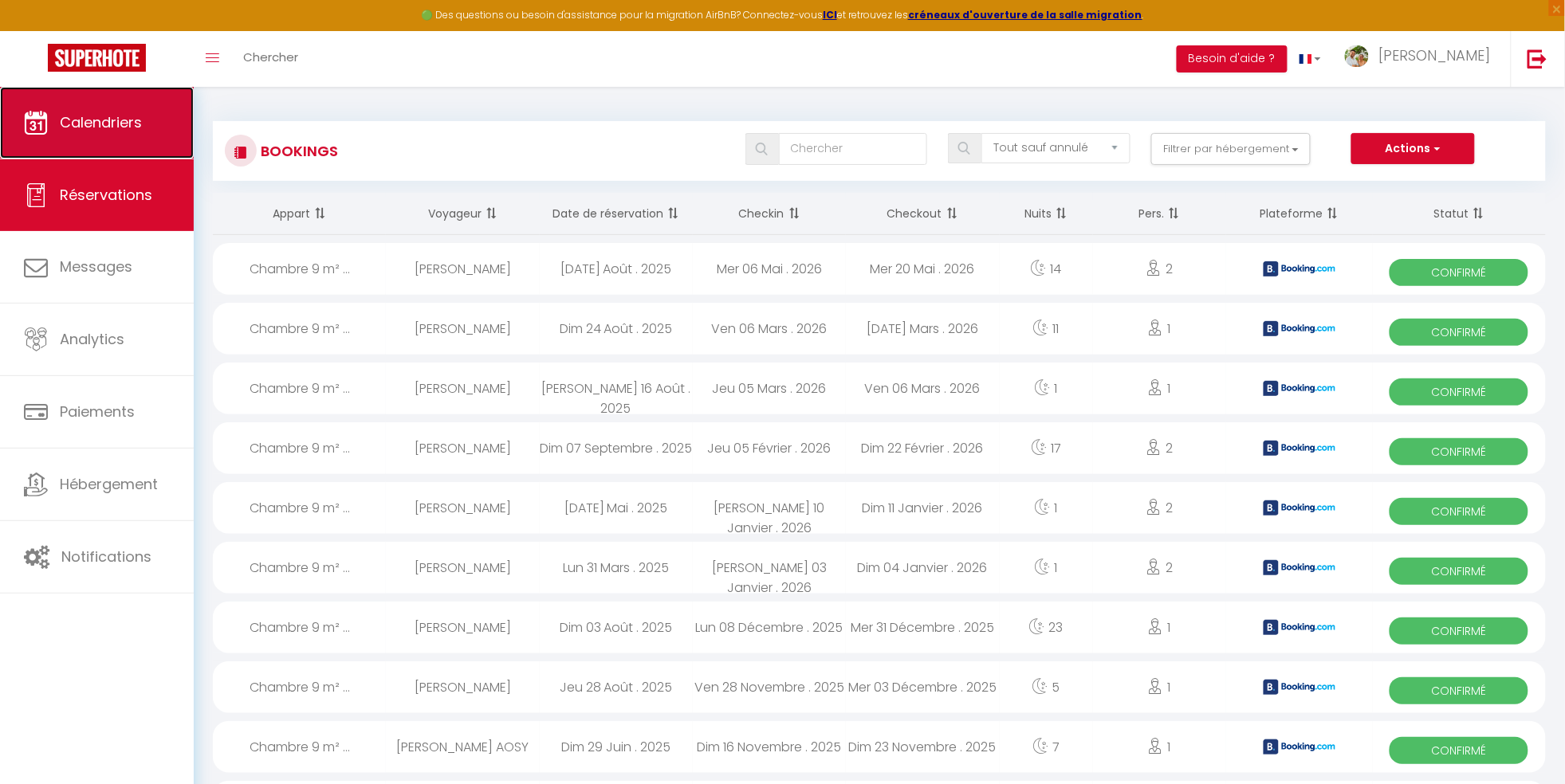
click at [84, 118] on span "Calendriers" at bounding box center [101, 122] width 82 height 20
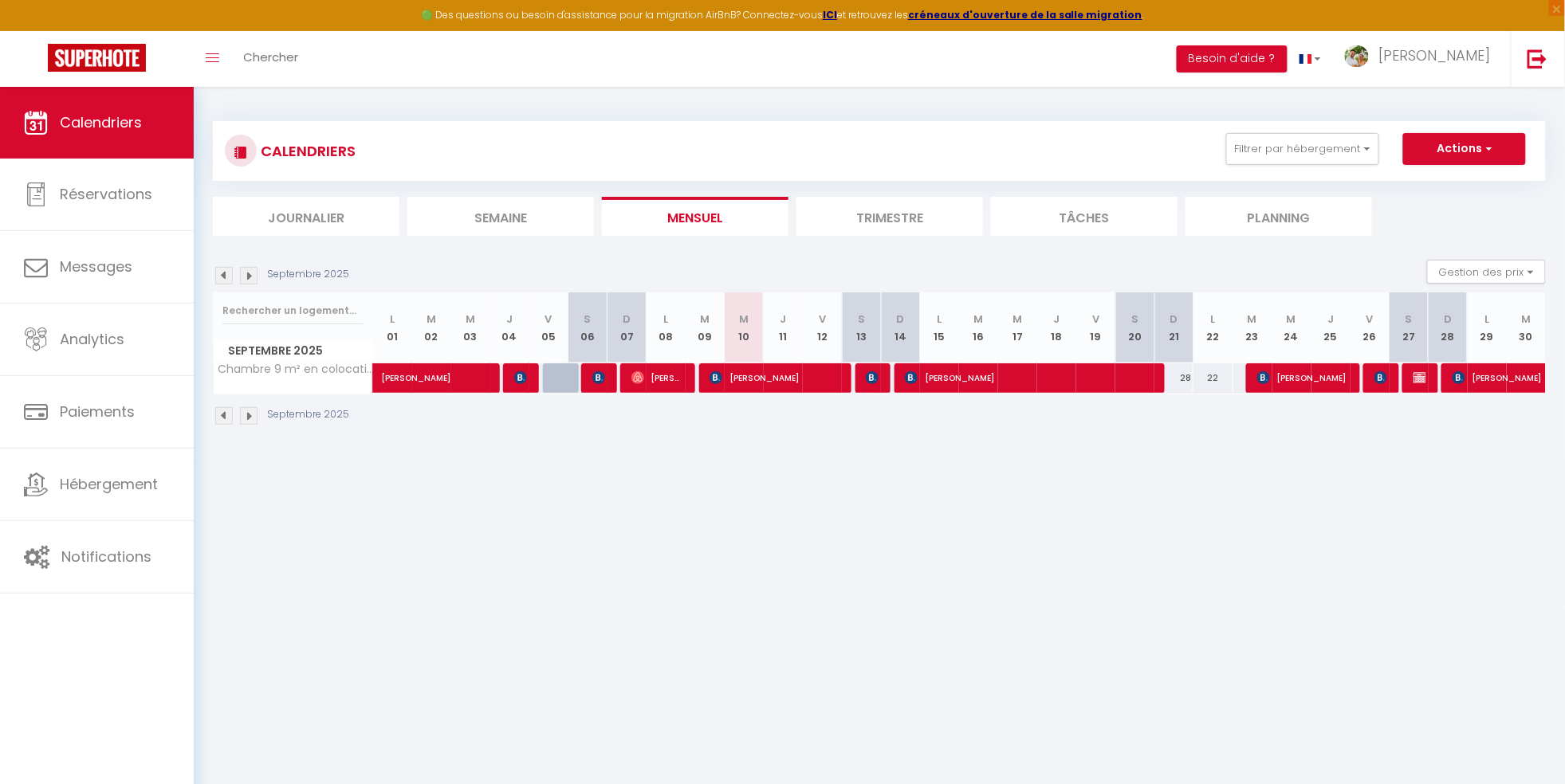
click at [247, 279] on img at bounding box center [249, 276] width 17 height 17
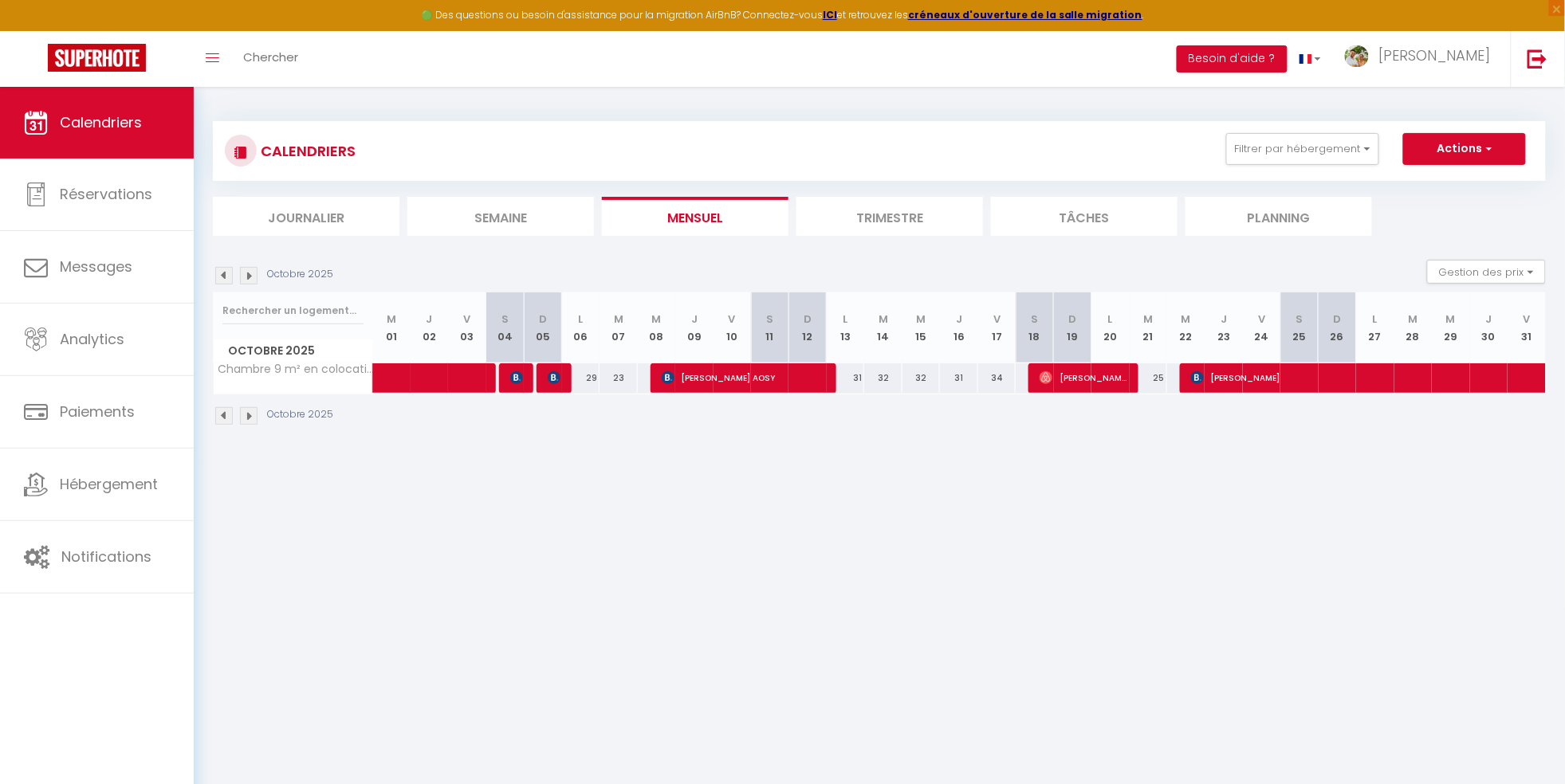
click at [223, 271] on img at bounding box center [224, 276] width 17 height 17
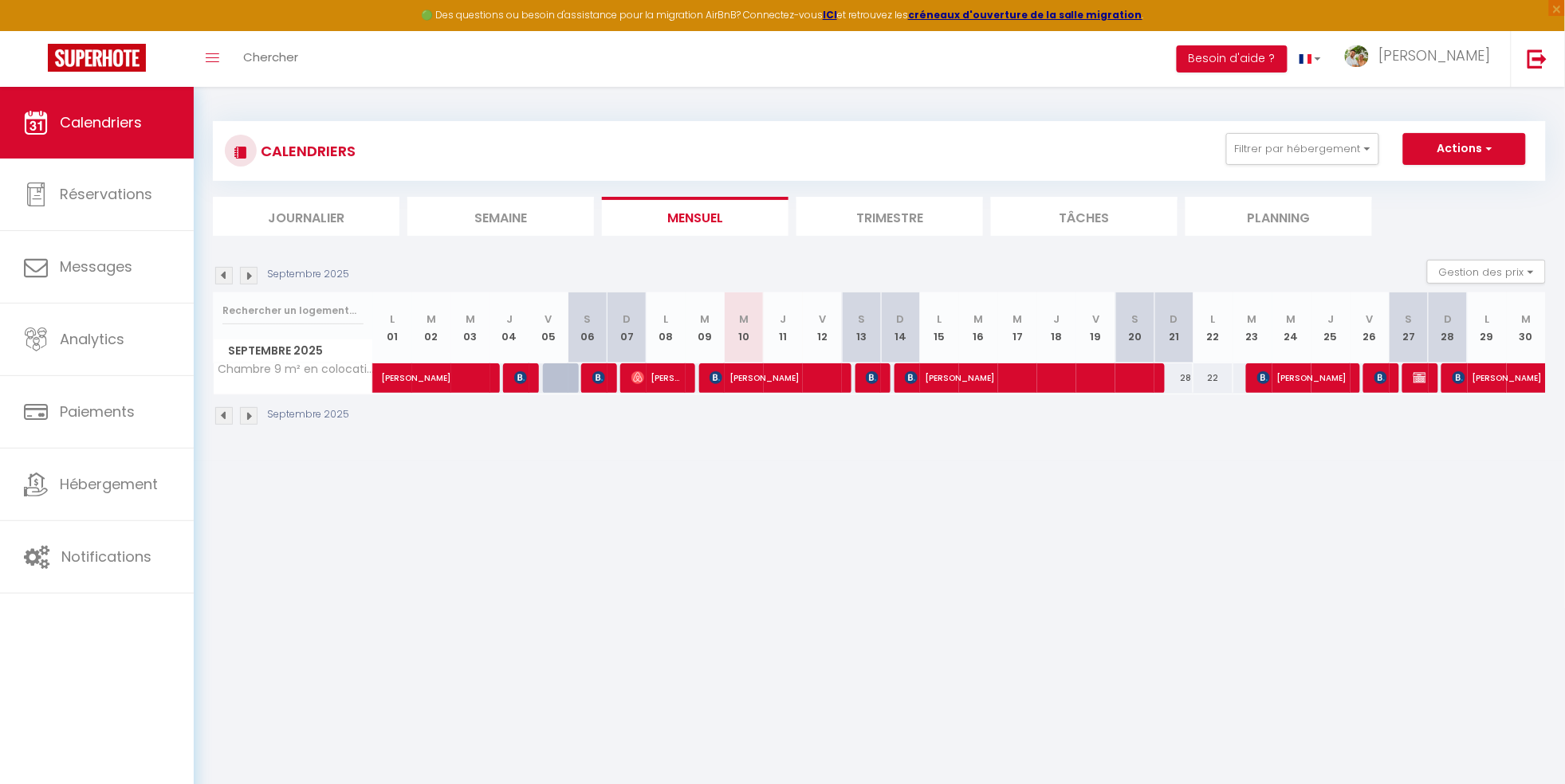
click at [251, 276] on img at bounding box center [249, 276] width 17 height 17
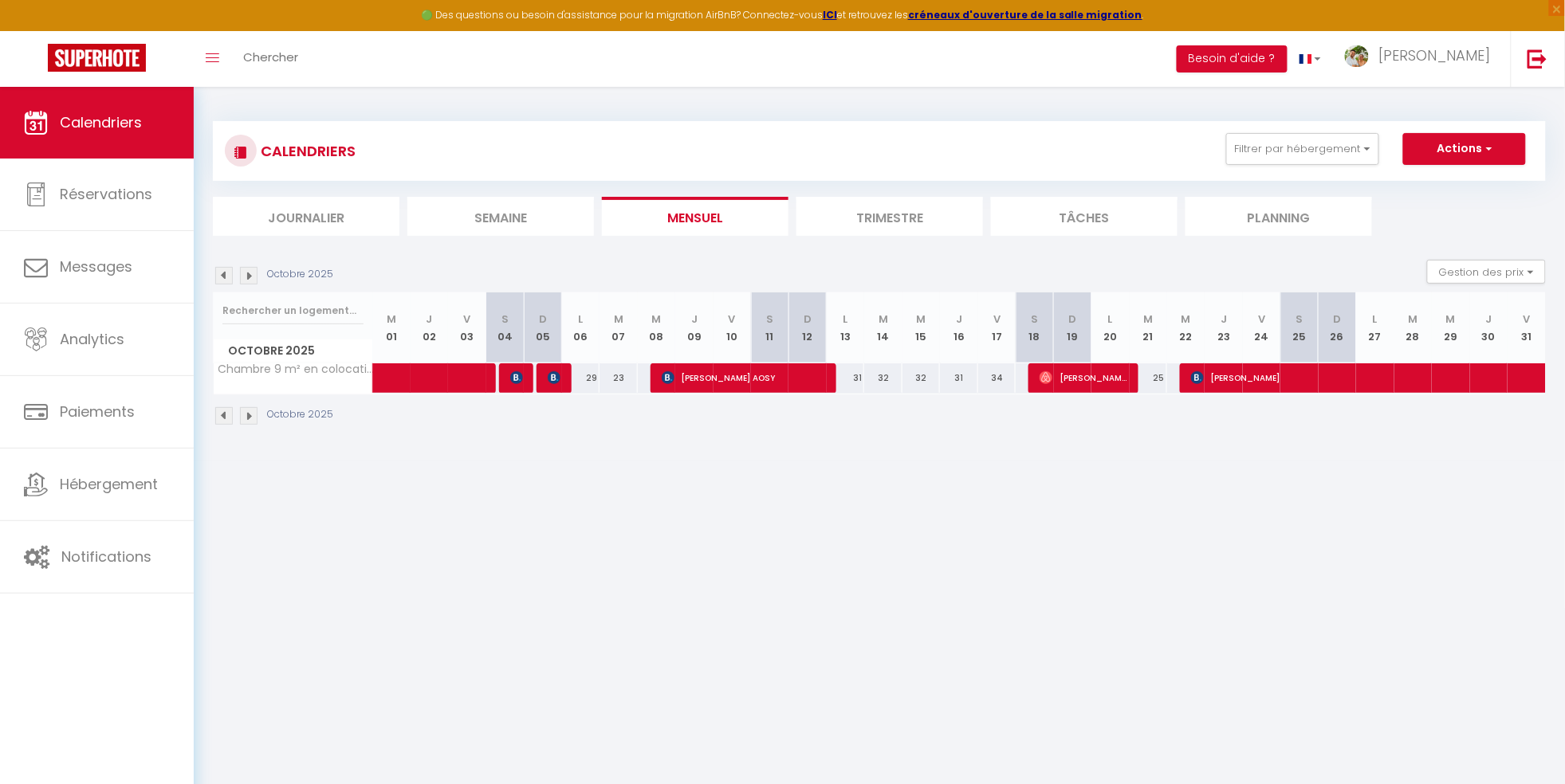
click at [232, 271] on img at bounding box center [224, 276] width 17 height 17
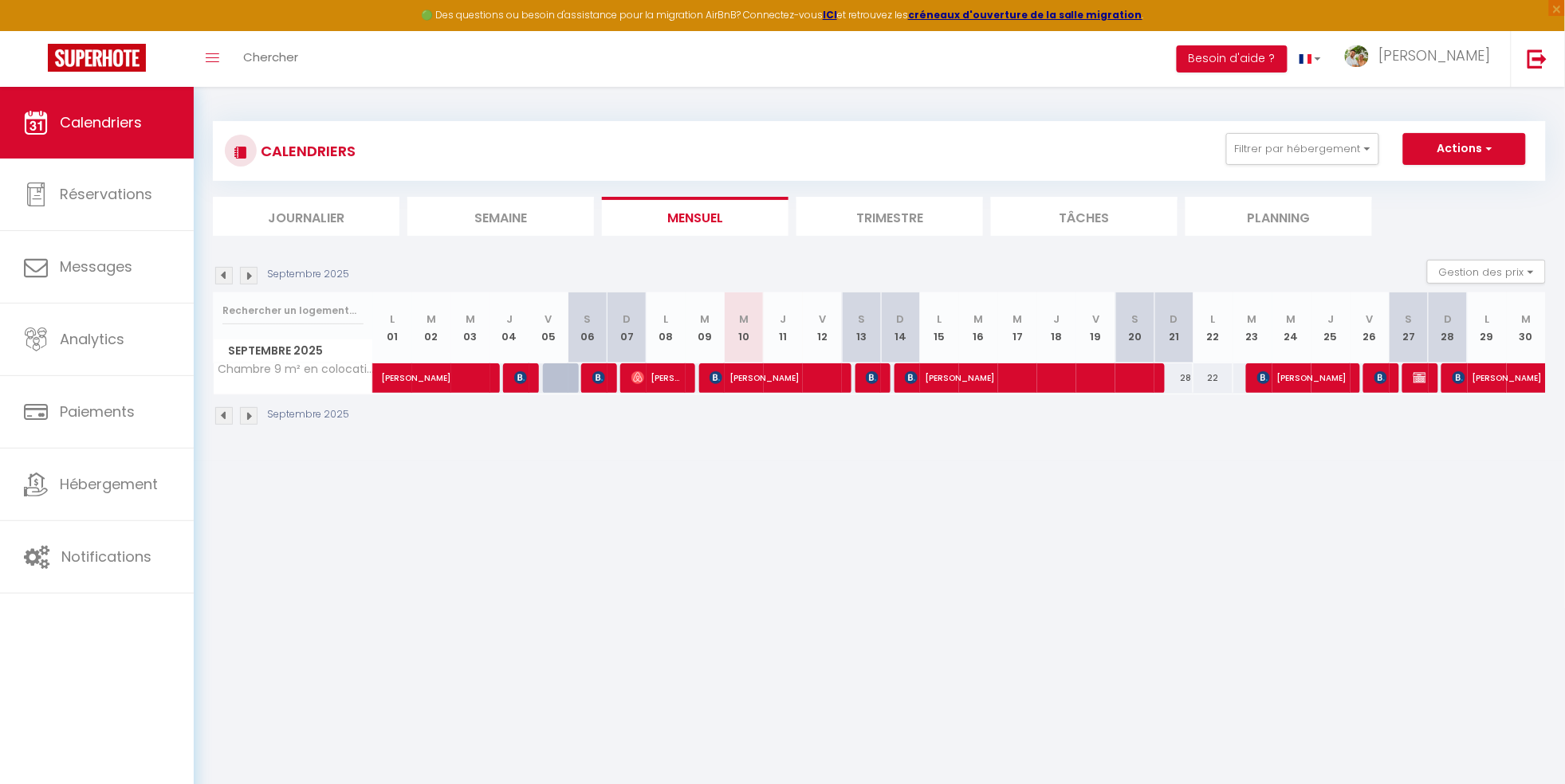
click at [255, 274] on img at bounding box center [249, 276] width 17 height 17
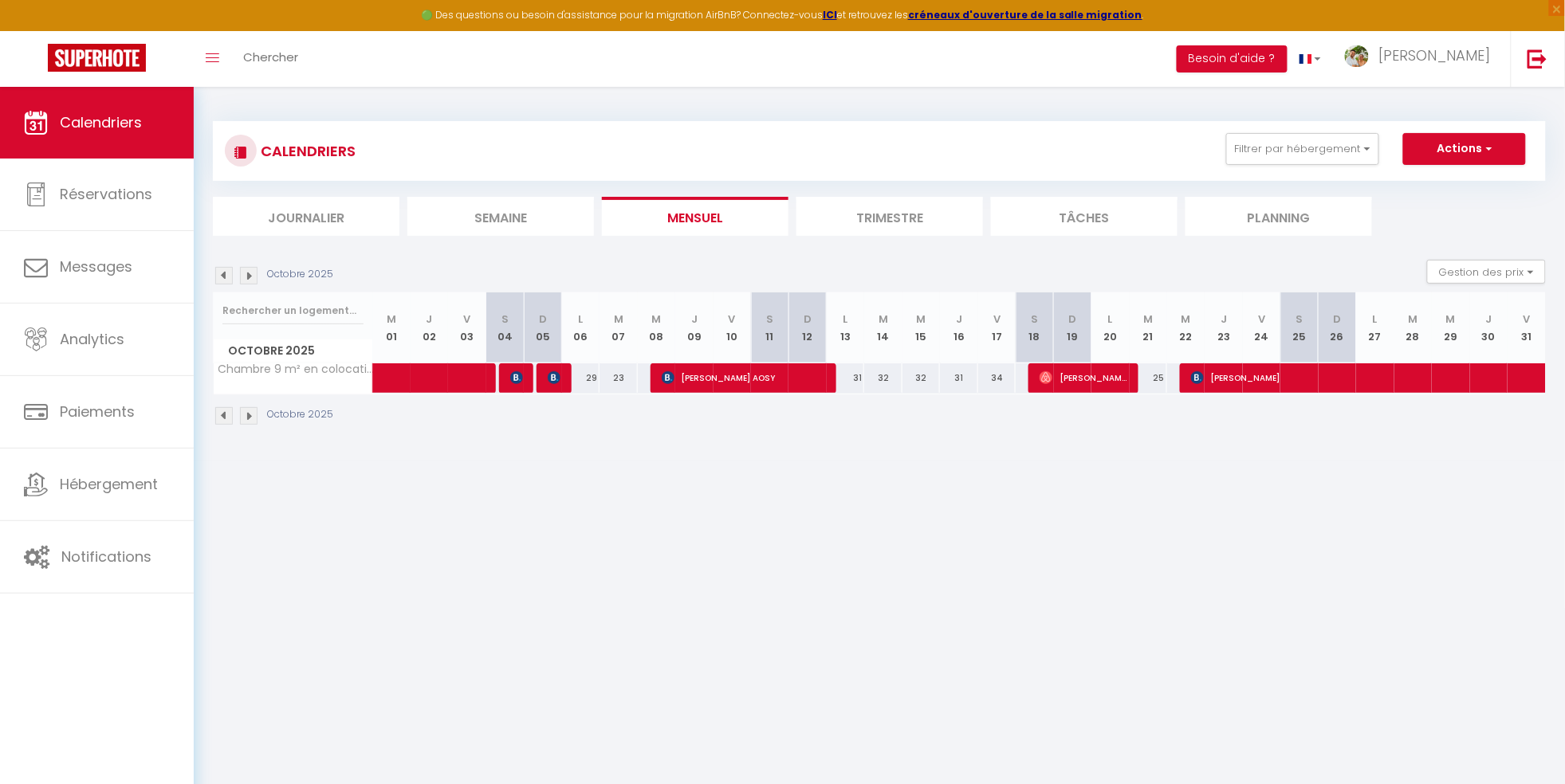
click at [255, 276] on img at bounding box center [249, 276] width 17 height 17
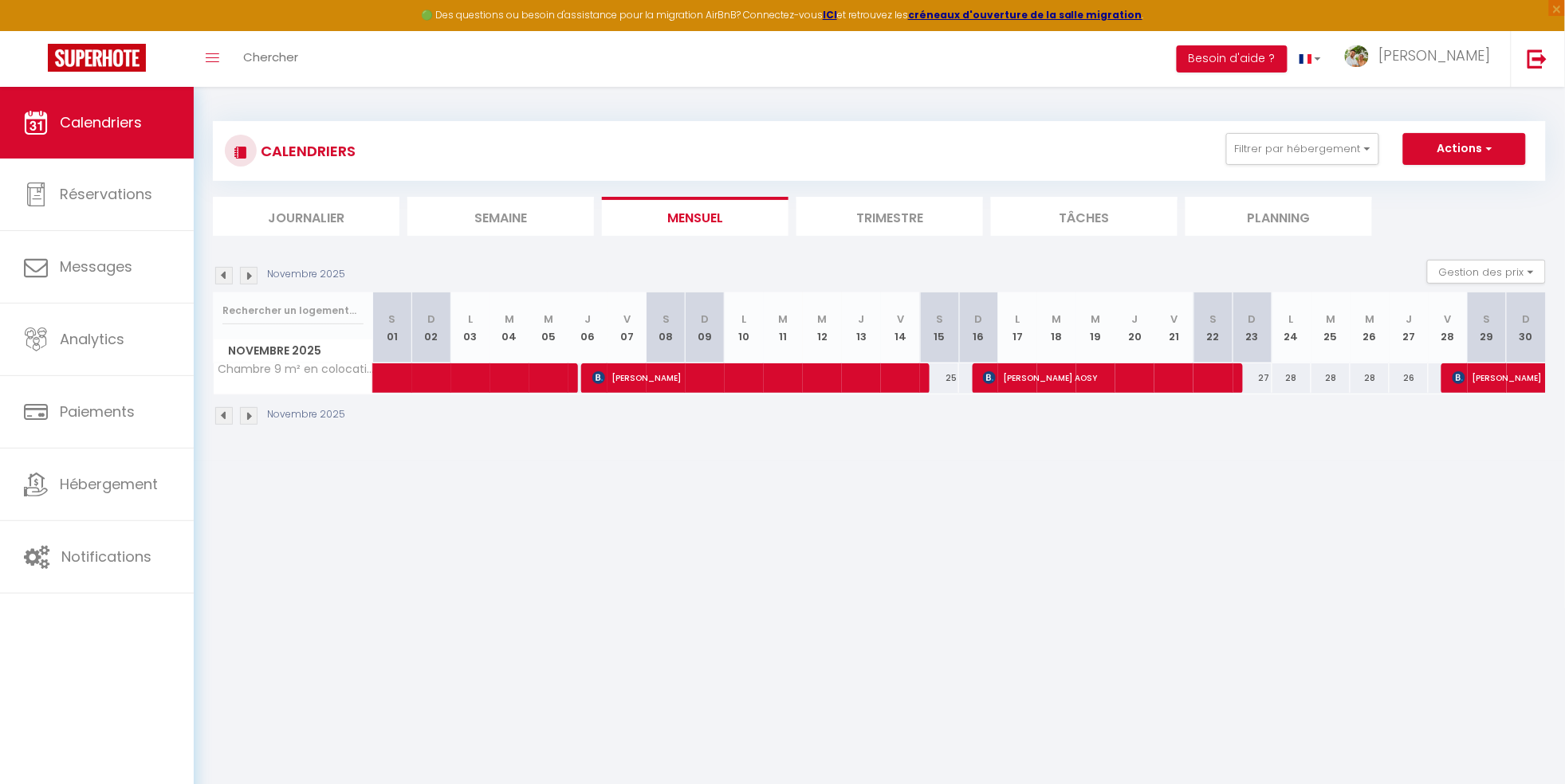
click at [255, 276] on img at bounding box center [249, 276] width 17 height 17
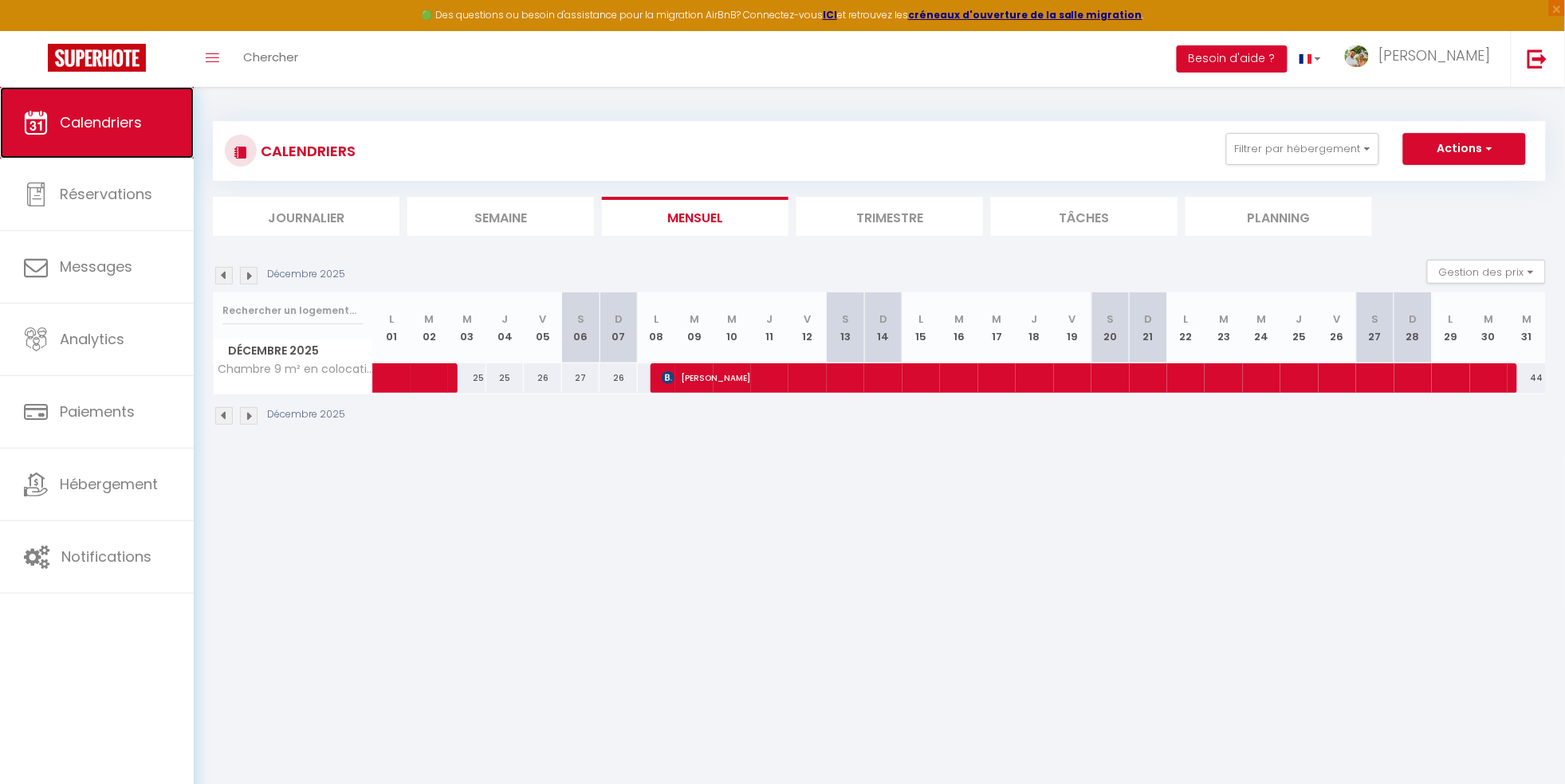
click at [85, 117] on span "Calendriers" at bounding box center [101, 122] width 82 height 20
click at [246, 278] on img at bounding box center [249, 276] width 17 height 17
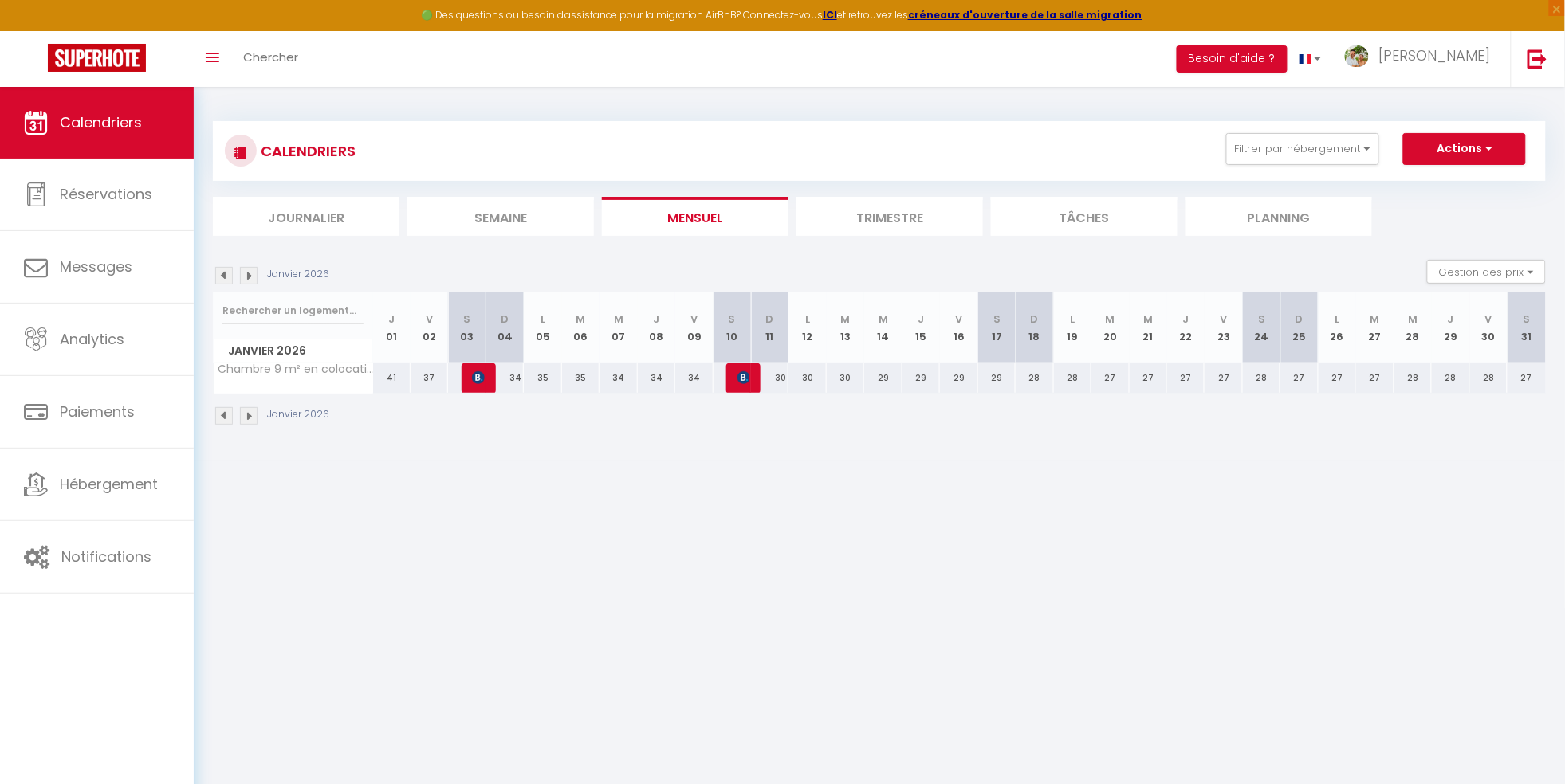
click at [225, 275] on img at bounding box center [224, 276] width 17 height 17
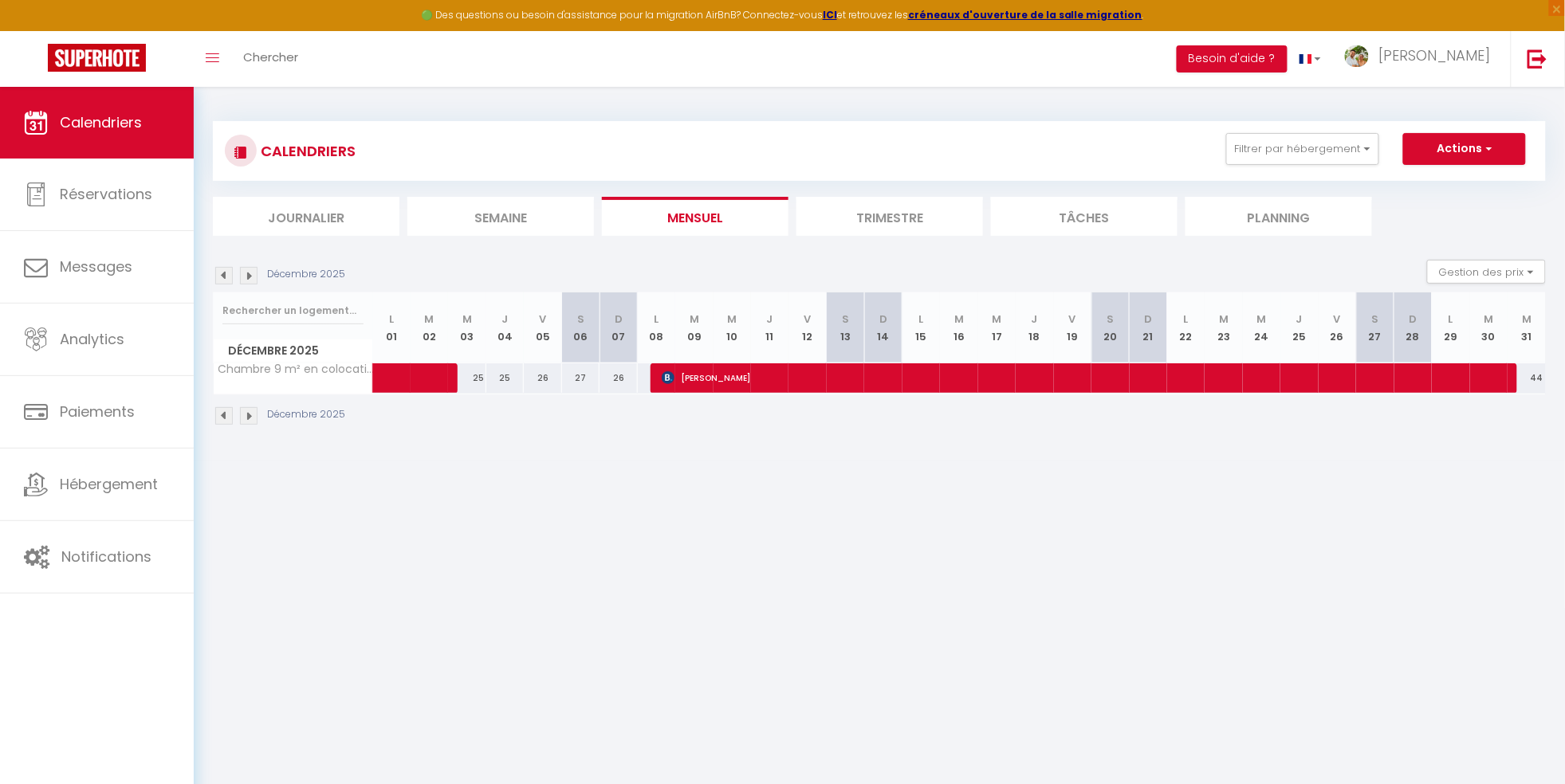
click at [225, 275] on img at bounding box center [224, 276] width 17 height 17
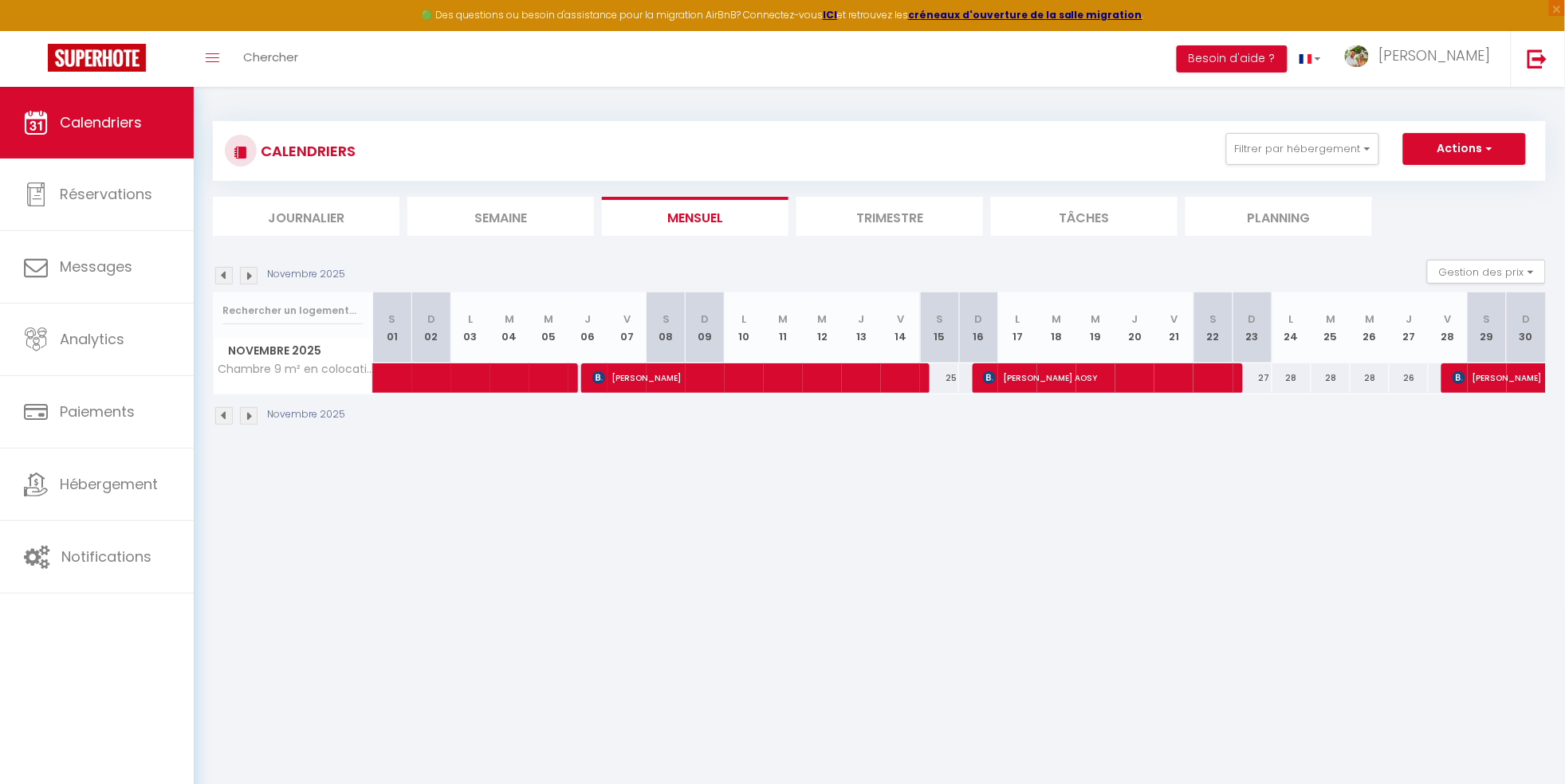
click at [222, 281] on img at bounding box center [224, 276] width 17 height 17
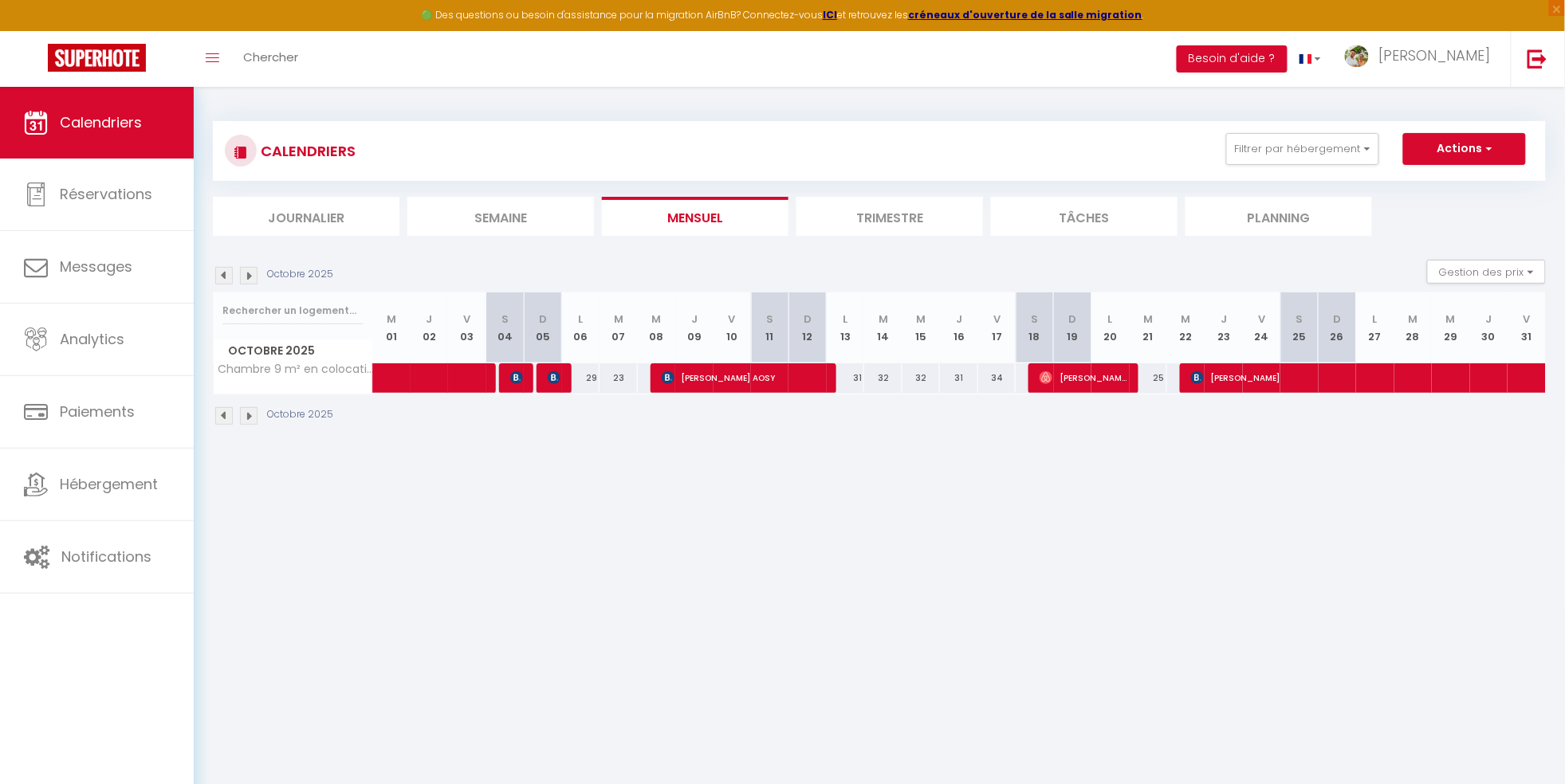
click at [246, 275] on img at bounding box center [249, 276] width 17 height 17
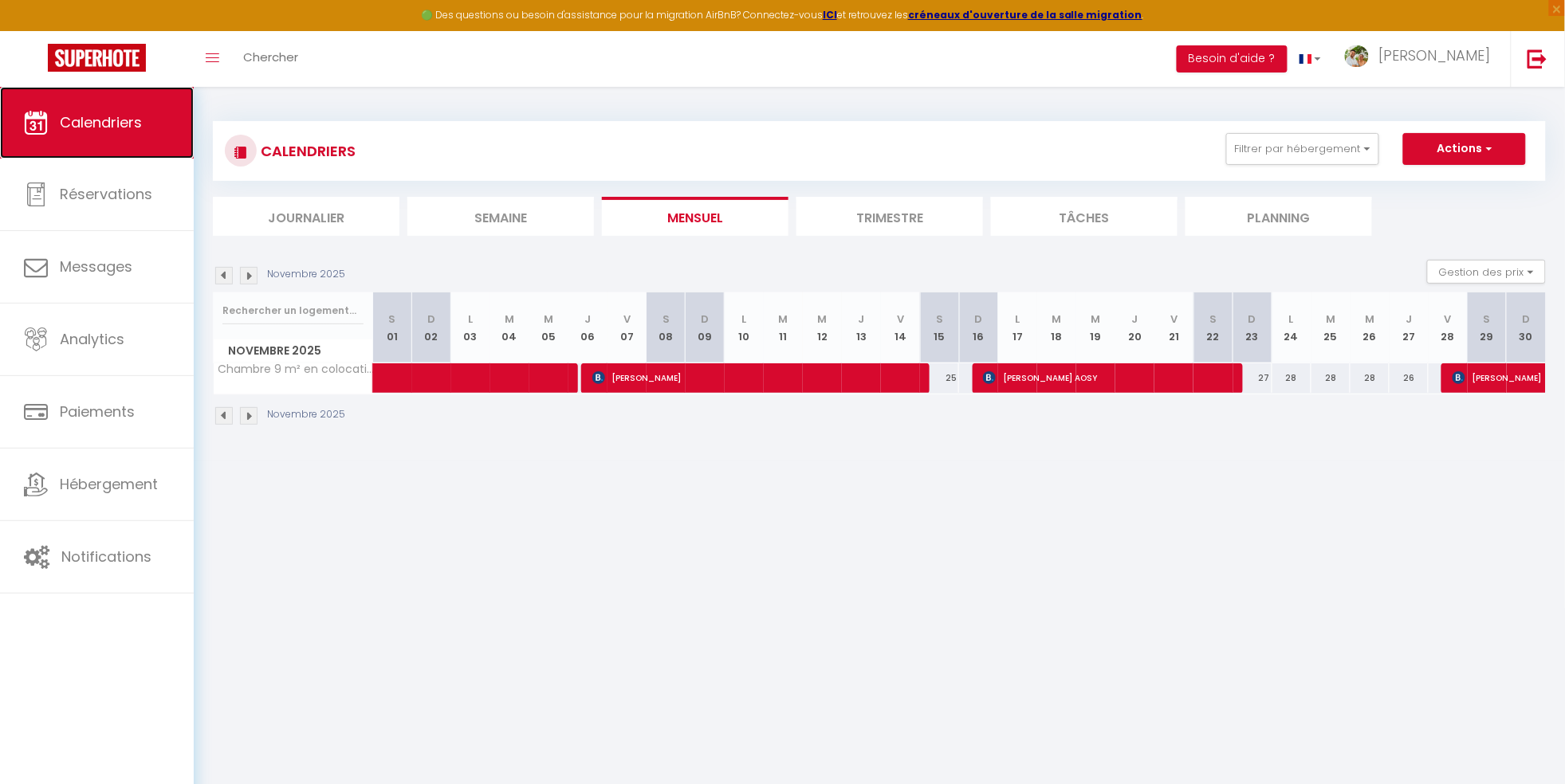
click at [92, 107] on link "Calendriers" at bounding box center [97, 123] width 194 height 71
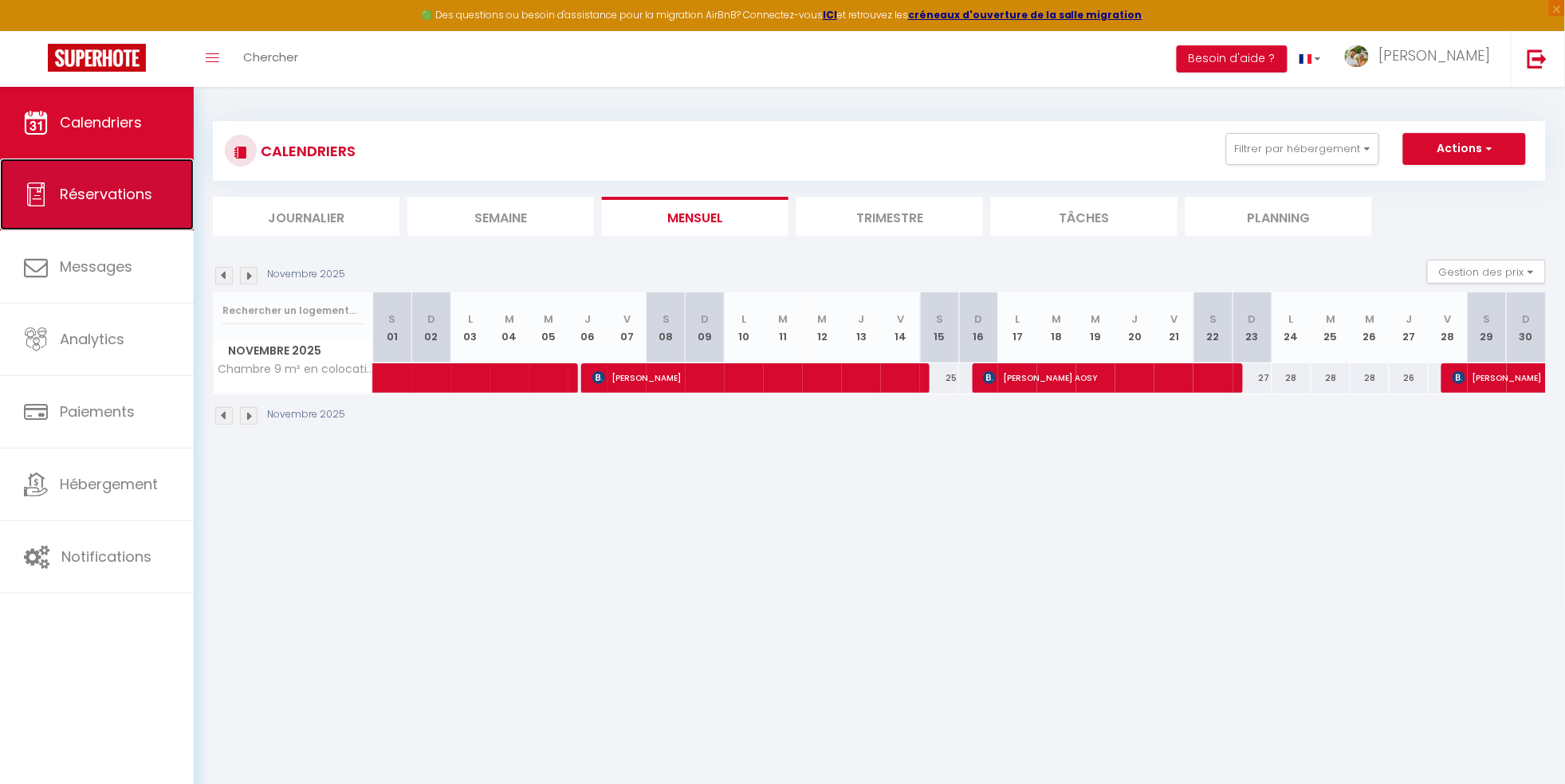
click at [124, 193] on span "Réservations" at bounding box center [106, 194] width 92 height 20
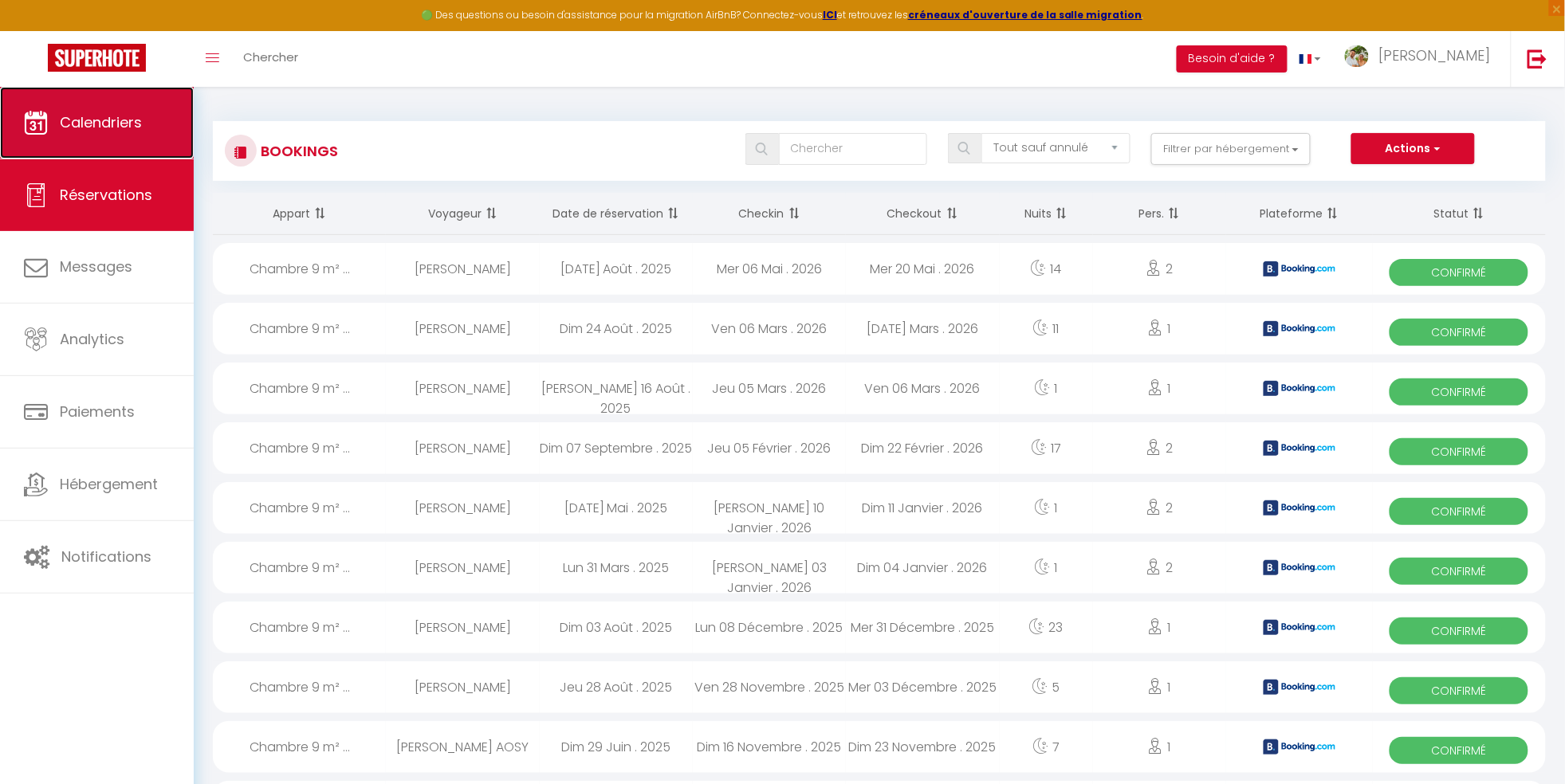
click at [105, 122] on span "Calendriers" at bounding box center [101, 122] width 82 height 20
